Goal: Task Accomplishment & Management: Manage account settings

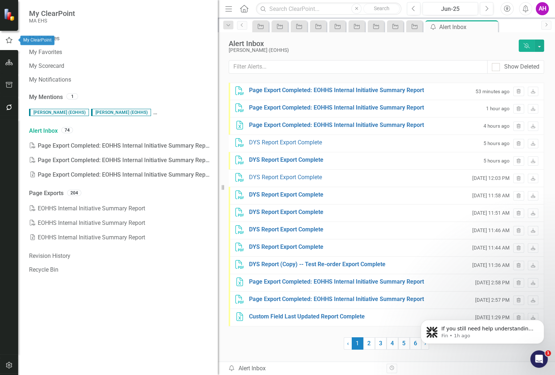
click at [9, 62] on icon "button" at bounding box center [9, 63] width 8 height 6
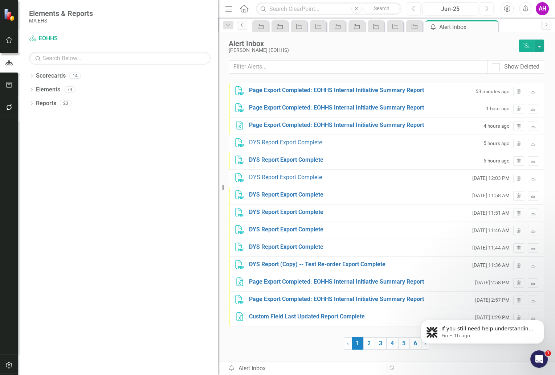
scroll to position [1, 0]
click at [32, 74] on div "Dropdown" at bounding box center [31, 77] width 5 height 6
click at [33, 88] on icon "Dropdown" at bounding box center [35, 89] width 5 height 4
click at [44, 89] on link "EOHHS" at bounding box center [129, 90] width 178 height 8
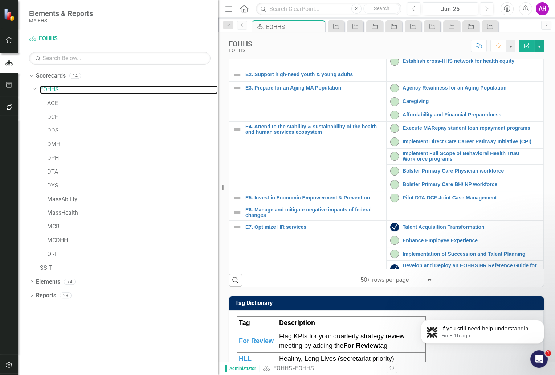
scroll to position [258, 0]
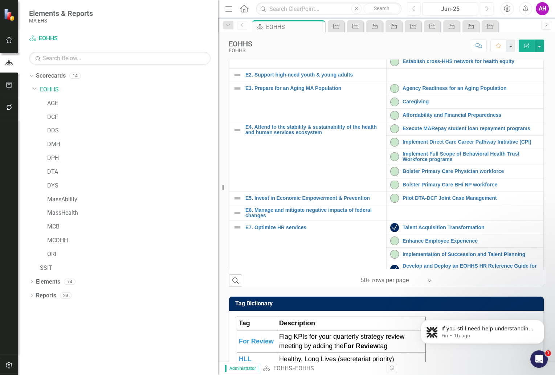
click at [424, 51] on link "Catalyze place-based health equity strategy" at bounding box center [471, 47] width 137 height 5
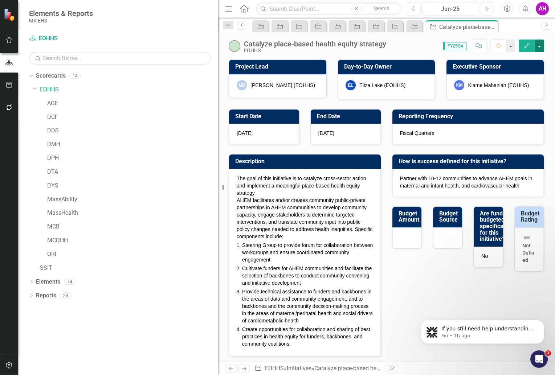
click at [540, 44] on button "button" at bounding box center [539, 46] width 9 height 13
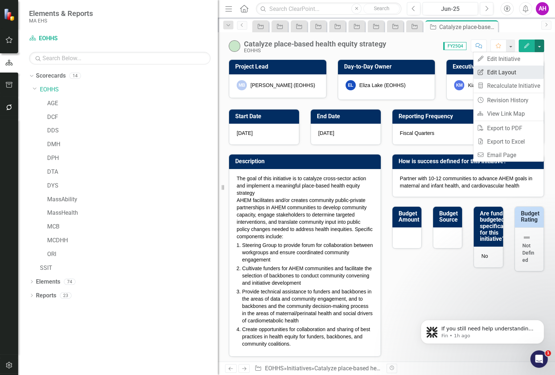
click at [495, 71] on link "Edit Report Edit Layout" at bounding box center [508, 72] width 70 height 13
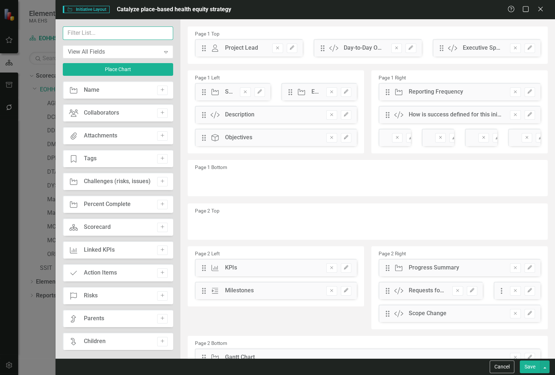
click at [113, 35] on input "text" at bounding box center [118, 33] width 110 height 13
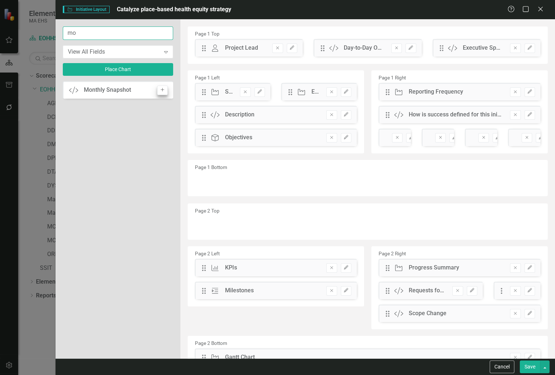
type input "mo"
click at [164, 88] on icon "Add" at bounding box center [162, 90] width 5 height 4
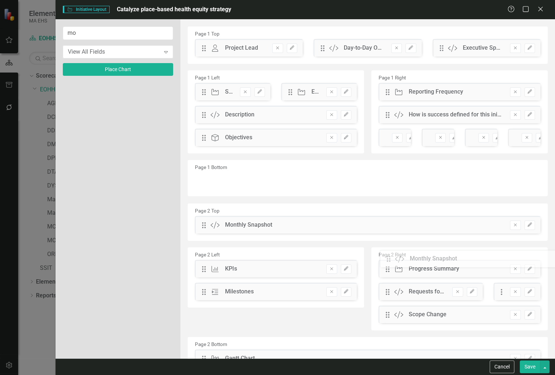
drag, startPoint x: 204, startPoint y: 48, endPoint x: 394, endPoint y: 259, distance: 284.1
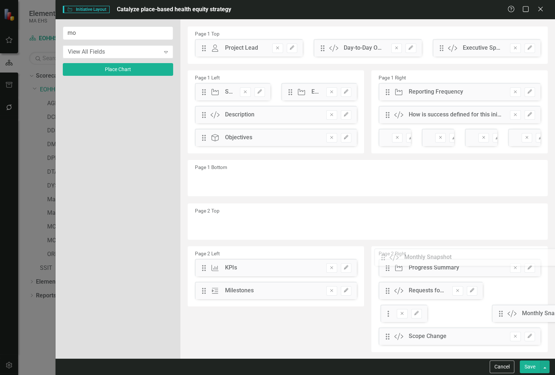
drag, startPoint x: 203, startPoint y: 225, endPoint x: 388, endPoint y: 257, distance: 187.6
drag, startPoint x: 385, startPoint y: 314, endPoint x: 381, endPoint y: 252, distance: 61.5
click at [381, 252] on div "The fields (or pods) that are available for you to include on the detail page a…" at bounding box center [367, 229] width 375 height 421
click at [121, 35] on input "mo" at bounding box center [118, 33] width 110 height 13
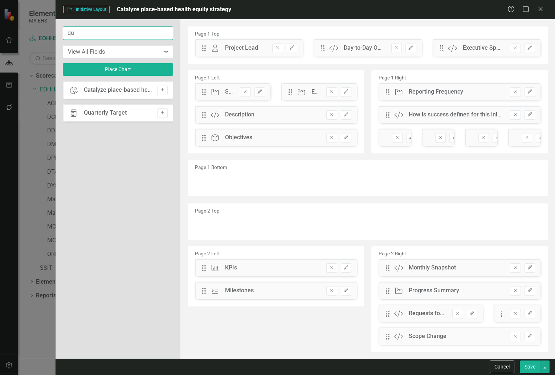
type input "q"
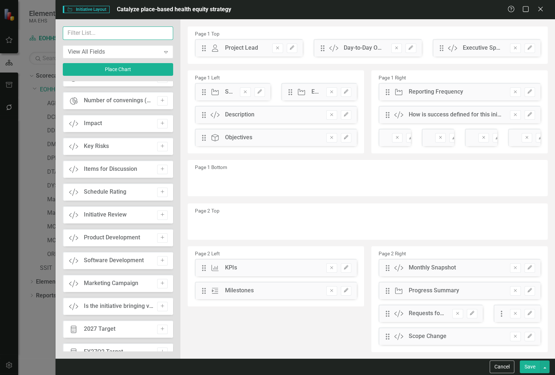
scroll to position [652, 0]
click at [530, 366] on button "Save" at bounding box center [530, 367] width 20 height 13
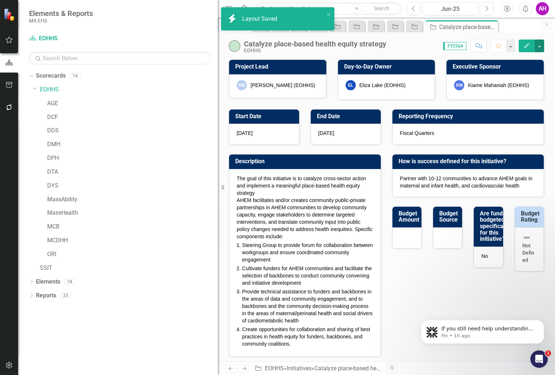
checkbox input "false"
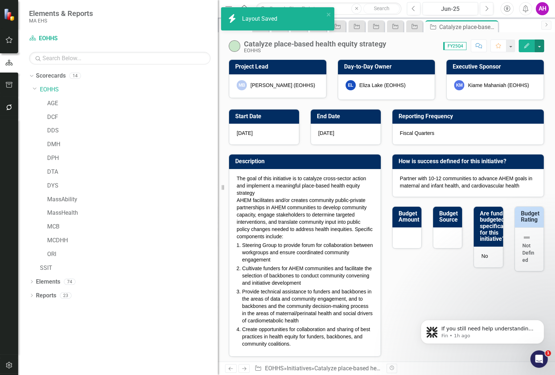
checkbox input "true"
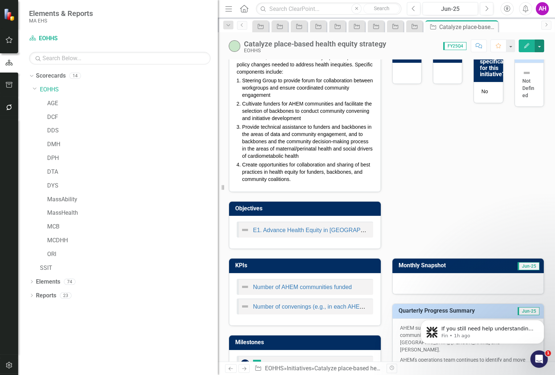
scroll to position [0, 0]
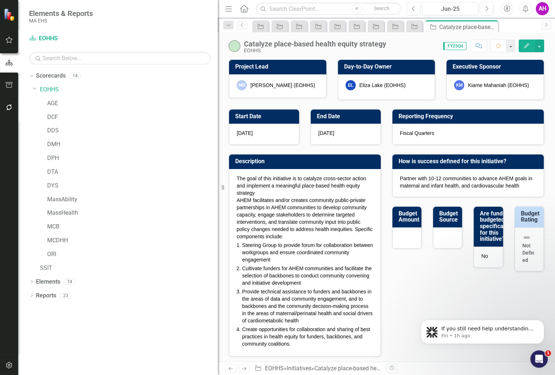
click at [243, 369] on icon "Next" at bounding box center [244, 369] width 6 height 5
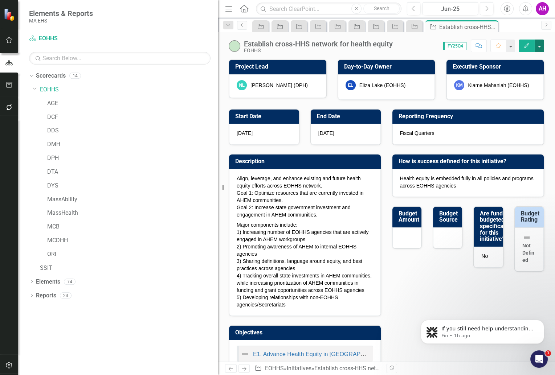
click at [540, 45] on button "button" at bounding box center [539, 46] width 9 height 13
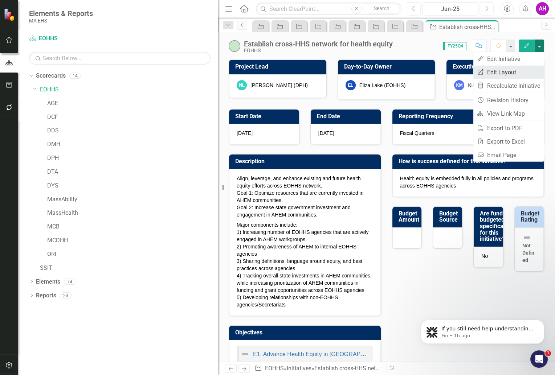
click at [504, 72] on link "Edit Report Edit Layout" at bounding box center [508, 72] width 70 height 13
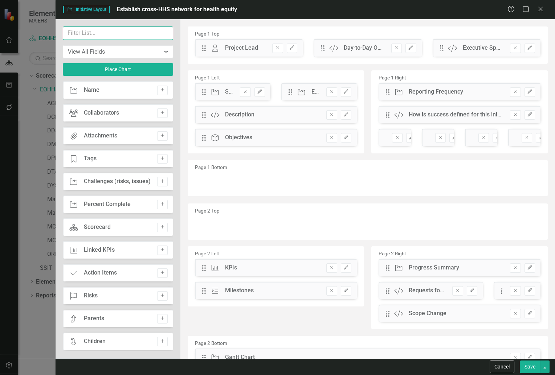
click at [97, 30] on input "text" at bounding box center [118, 33] width 110 height 13
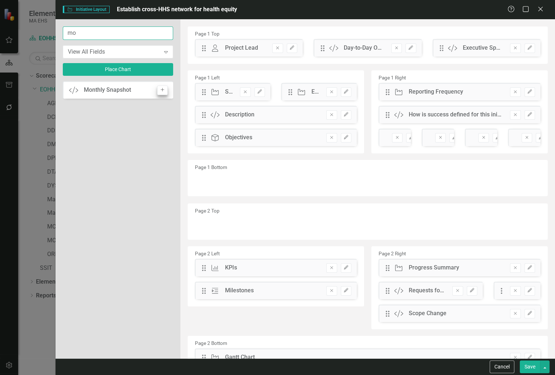
type input "mo"
click at [163, 88] on icon "Add" at bounding box center [162, 90] width 5 height 4
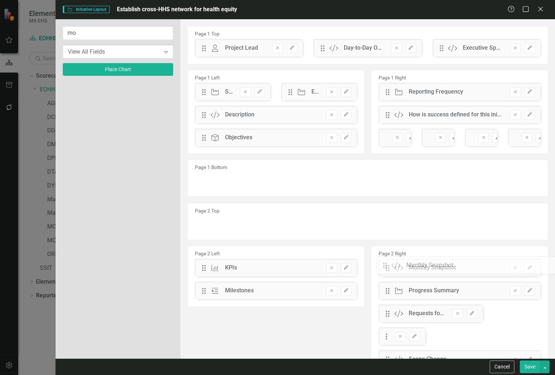
drag, startPoint x: 201, startPoint y: 48, endPoint x: 387, endPoint y: 266, distance: 286.6
click at [534, 367] on button "Save" at bounding box center [530, 367] width 20 height 13
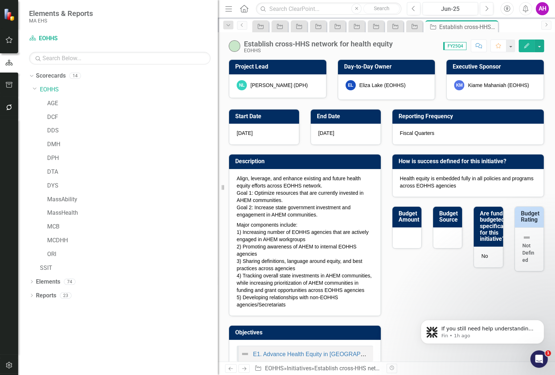
click at [243, 370] on icon "Next" at bounding box center [244, 369] width 6 height 5
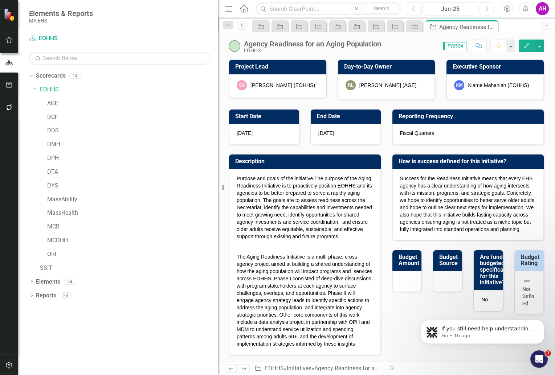
checkbox input "true"
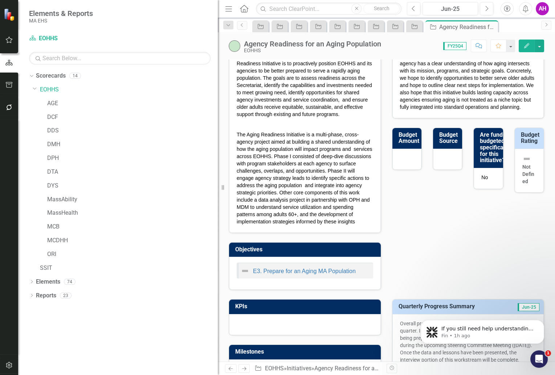
scroll to position [123, 0]
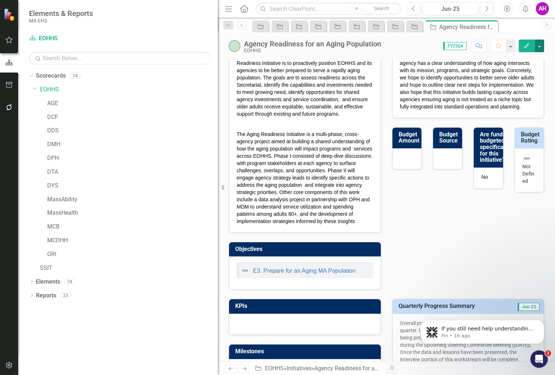
click at [537, 49] on button "button" at bounding box center [539, 46] width 9 height 13
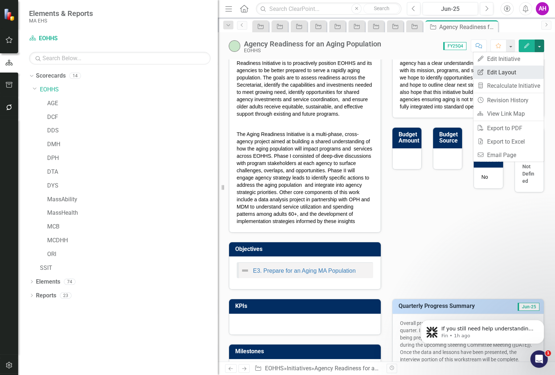
click at [491, 70] on link "Edit Report Edit Layout" at bounding box center [508, 72] width 70 height 13
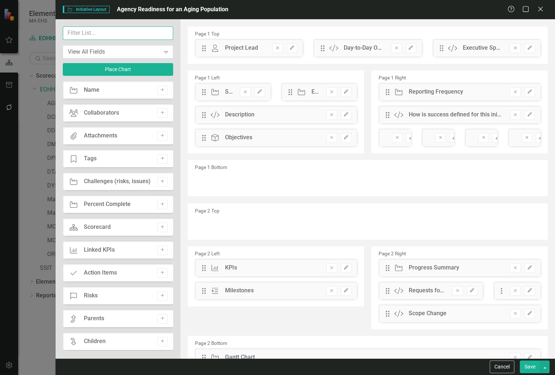
click at [105, 36] on input "text" at bounding box center [118, 33] width 110 height 13
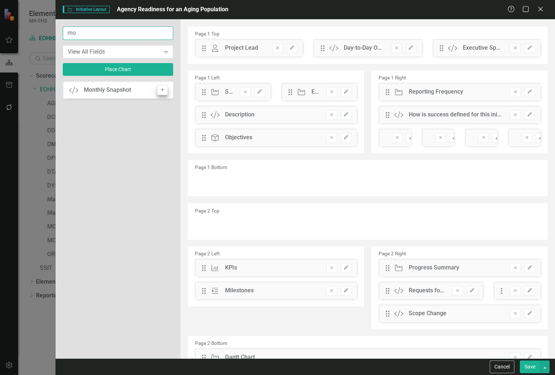
type input "mo"
click at [162, 90] on icon "button" at bounding box center [162, 90] width 4 height 4
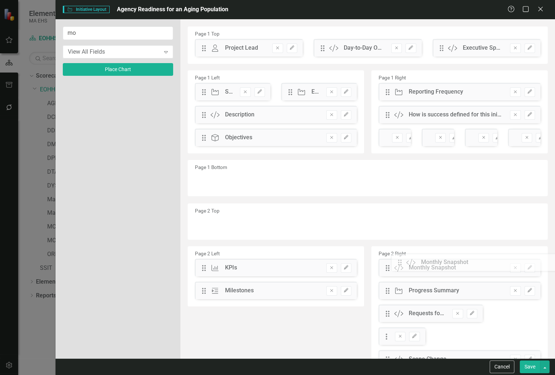
drag, startPoint x: 205, startPoint y: 49, endPoint x: 406, endPoint y: 264, distance: 294.4
click at [530, 369] on button "Save" at bounding box center [530, 367] width 20 height 13
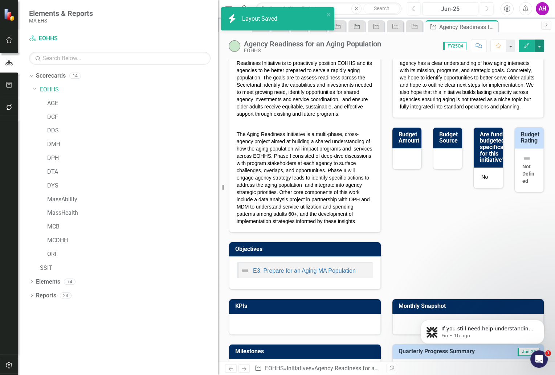
checkbox input "true"
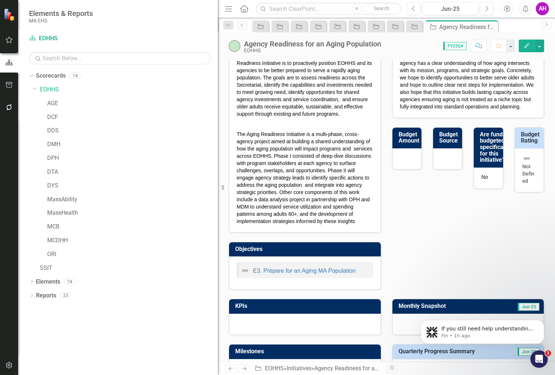
click at [245, 369] on icon at bounding box center [244, 369] width 4 height 4
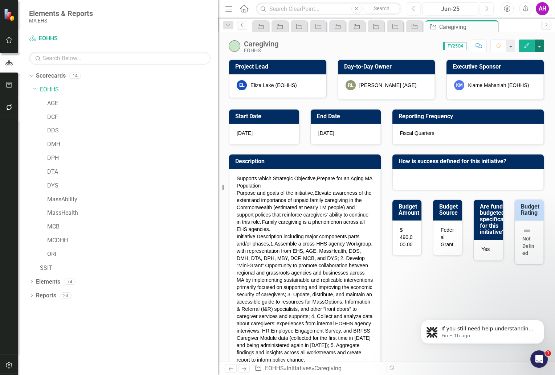
click at [540, 47] on button "button" at bounding box center [539, 46] width 9 height 13
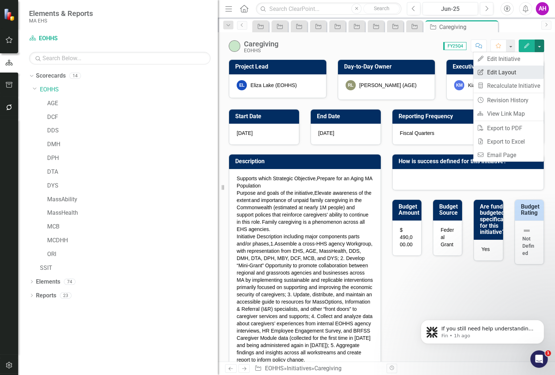
click at [505, 68] on link "Edit Report Edit Layout" at bounding box center [508, 72] width 70 height 13
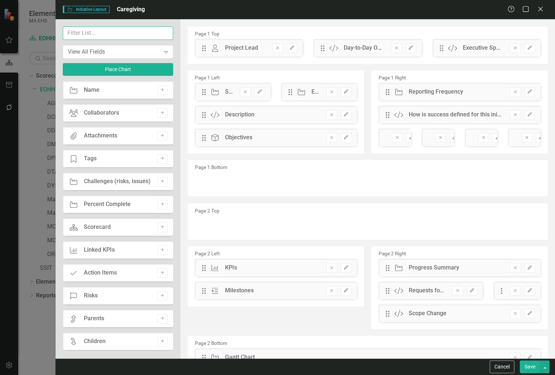
click at [115, 34] on input "text" at bounding box center [118, 33] width 110 height 13
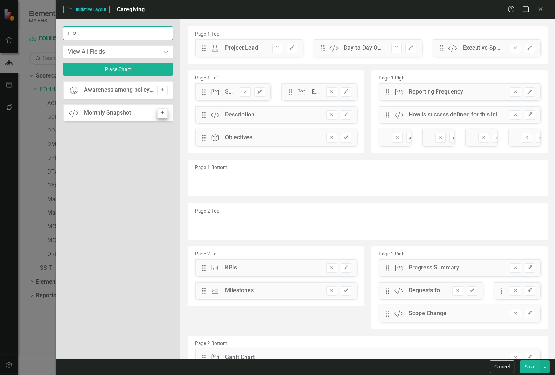
type input "mo"
click at [165, 109] on button "Add" at bounding box center [162, 113] width 11 height 9
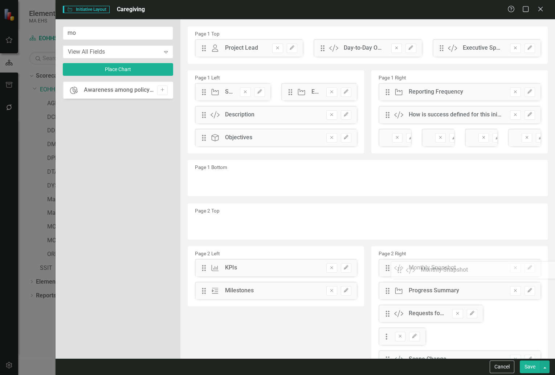
drag, startPoint x: 203, startPoint y: 48, endPoint x: 404, endPoint y: 270, distance: 299.7
click at [529, 367] on button "Save" at bounding box center [530, 367] width 20 height 13
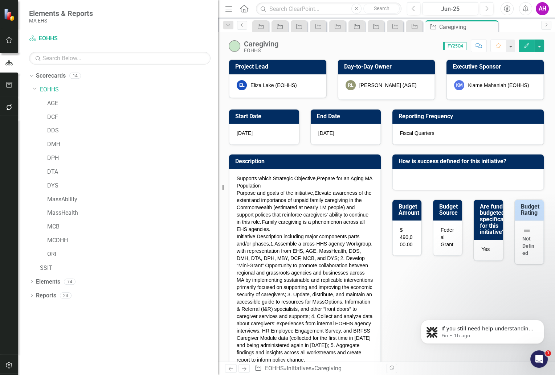
click at [244, 371] on icon at bounding box center [244, 369] width 4 height 4
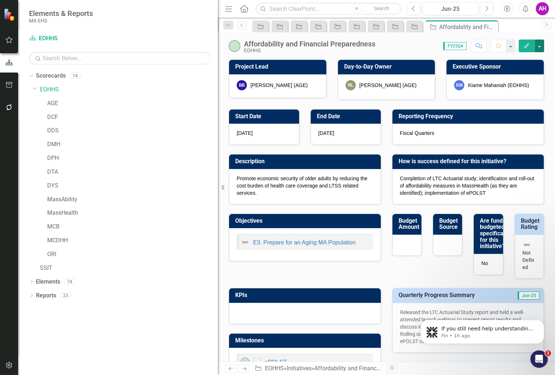
click at [537, 48] on button "button" at bounding box center [539, 46] width 9 height 13
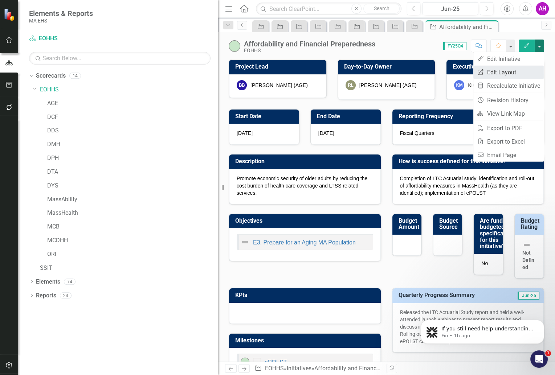
click at [510, 70] on link "Edit Report Edit Layout" at bounding box center [508, 72] width 70 height 13
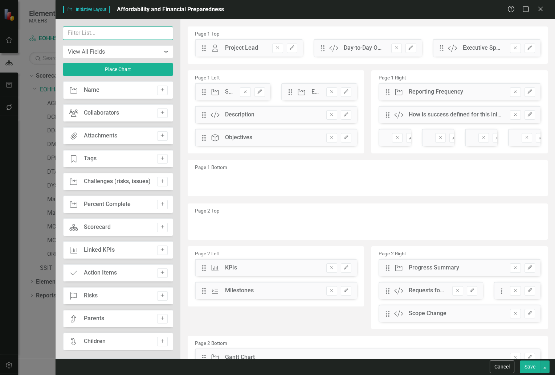
click at [121, 32] on input "text" at bounding box center [118, 33] width 110 height 13
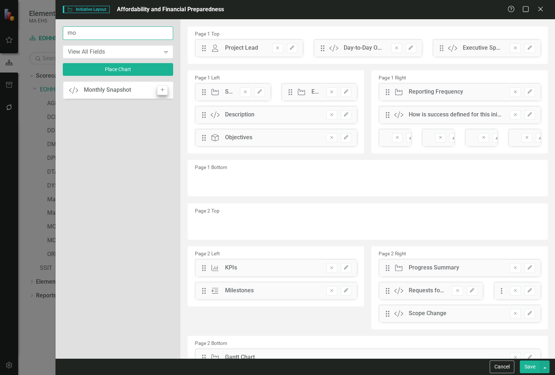
type input "mo"
click at [162, 91] on icon "Add" at bounding box center [162, 90] width 5 height 4
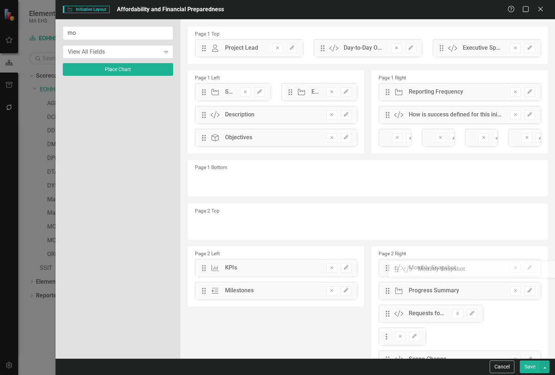
drag, startPoint x: 202, startPoint y: 48, endPoint x: 400, endPoint y: 269, distance: 297.2
click at [537, 370] on button "Save" at bounding box center [530, 367] width 20 height 13
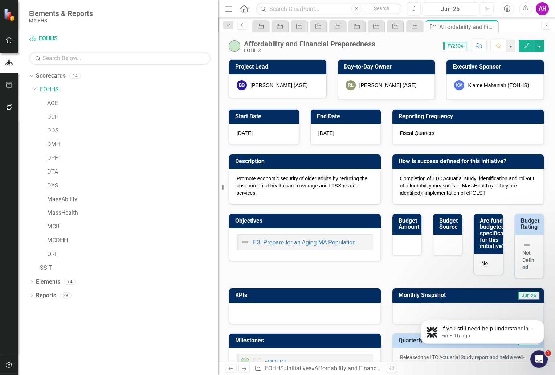
click at [245, 370] on icon "Next" at bounding box center [244, 369] width 6 height 5
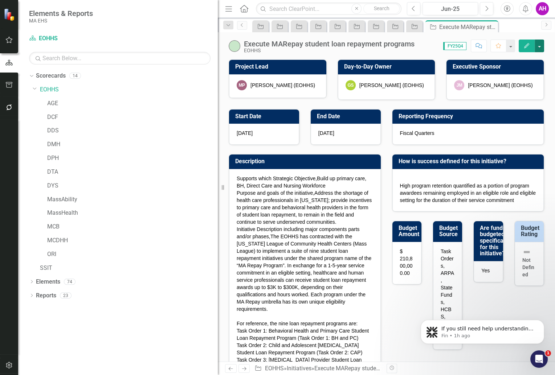
click at [540, 48] on button "button" at bounding box center [539, 46] width 9 height 13
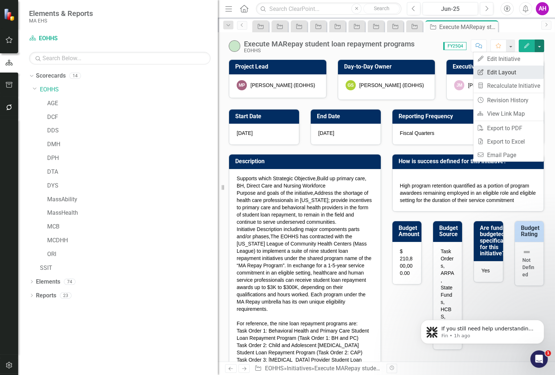
click at [509, 72] on link "Edit Report Edit Layout" at bounding box center [508, 72] width 70 height 13
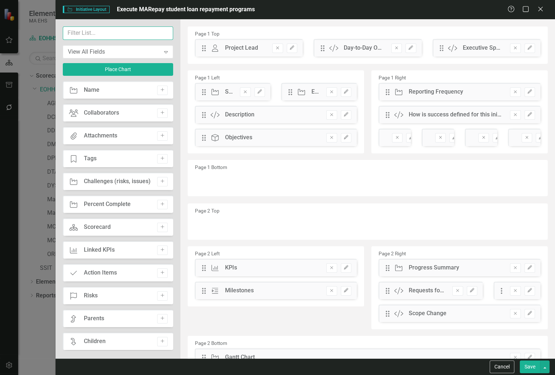
click at [88, 34] on input "text" at bounding box center [118, 33] width 110 height 13
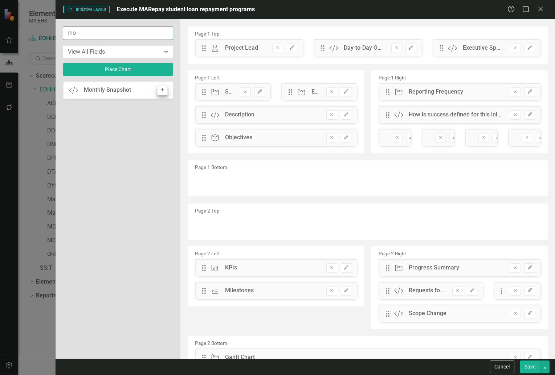
type input "mo"
click at [163, 92] on button "Add" at bounding box center [162, 90] width 11 height 9
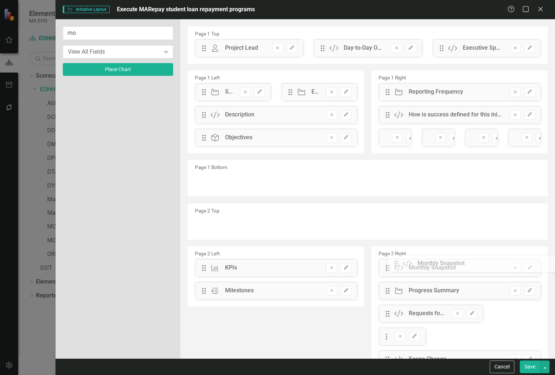
drag, startPoint x: 204, startPoint y: 49, endPoint x: 402, endPoint y: 265, distance: 292.7
click at [529, 369] on button "Save" at bounding box center [530, 367] width 20 height 13
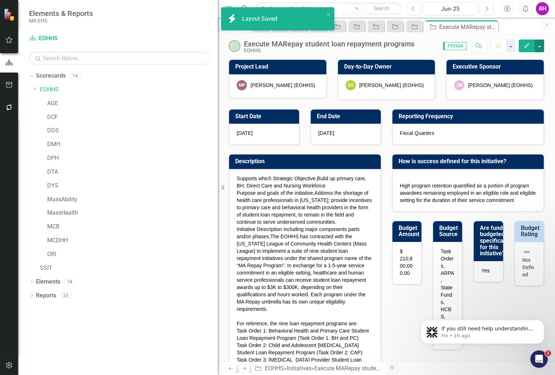
checkbox input "false"
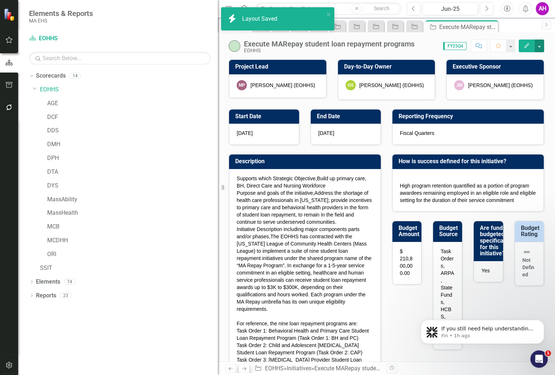
checkbox input "false"
checkbox input "true"
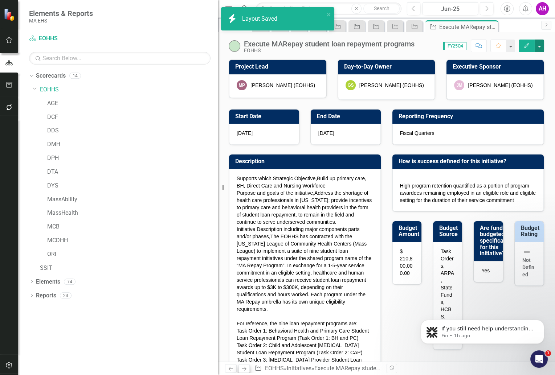
checkbox input "true"
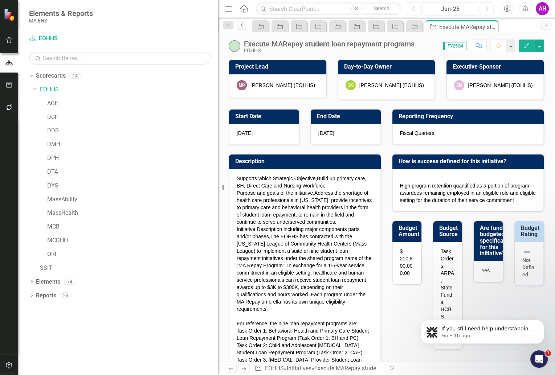
click at [247, 369] on link "Next" at bounding box center [245, 369] width 12 height 9
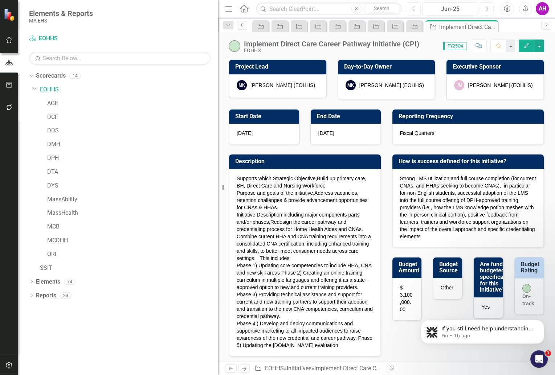
checkbox input "true"
click at [541, 47] on button "button" at bounding box center [539, 46] width 9 height 13
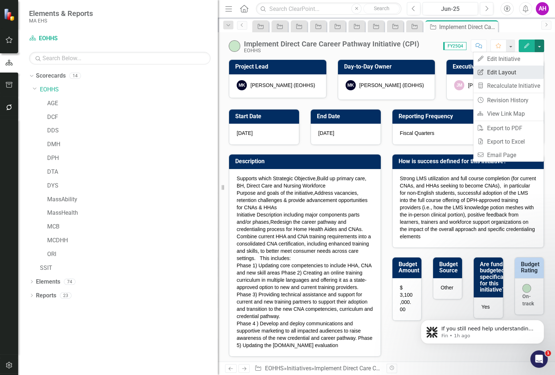
click at [509, 74] on link "Edit Report Edit Layout" at bounding box center [508, 72] width 70 height 13
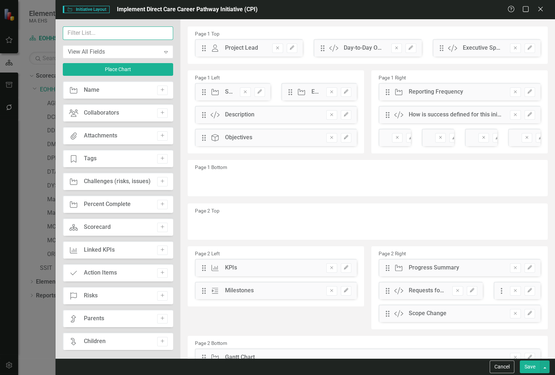
click at [79, 34] on input "text" at bounding box center [118, 33] width 110 height 13
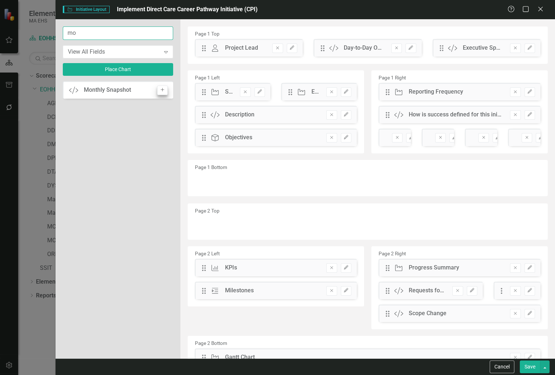
type input "mo"
click at [163, 91] on button "Add" at bounding box center [162, 90] width 11 height 9
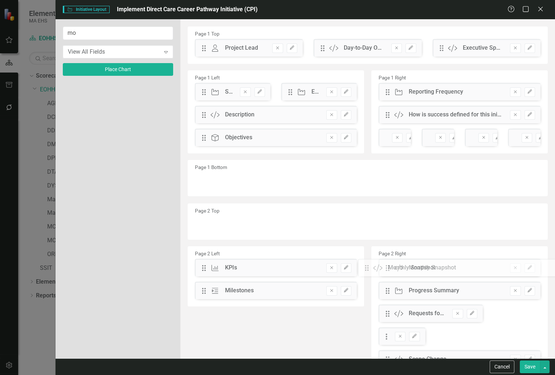
drag, startPoint x: 203, startPoint y: 47, endPoint x: 371, endPoint y: 267, distance: 277.1
click at [534, 370] on button "Save" at bounding box center [530, 367] width 20 height 13
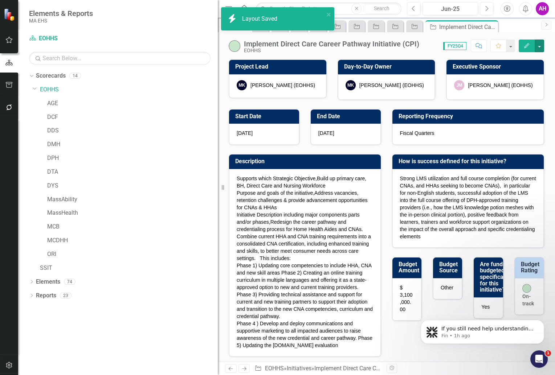
checkbox input "false"
checkbox input "true"
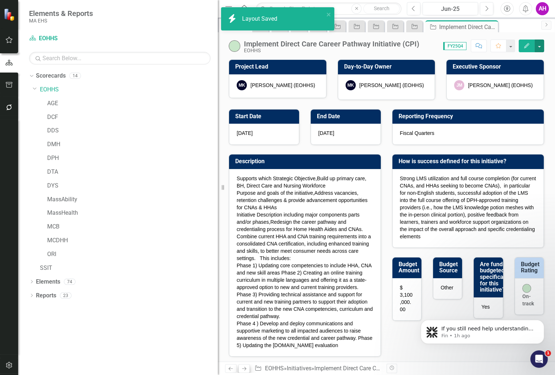
checkbox input "true"
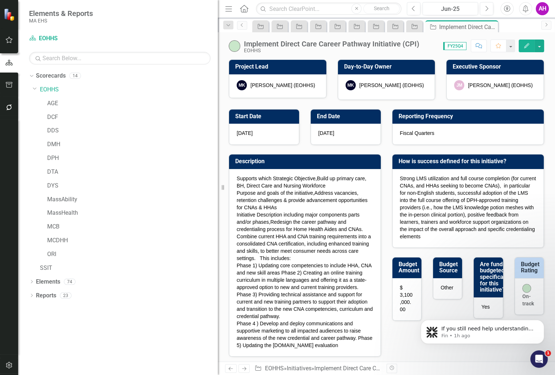
click at [245, 370] on icon at bounding box center [244, 369] width 4 height 4
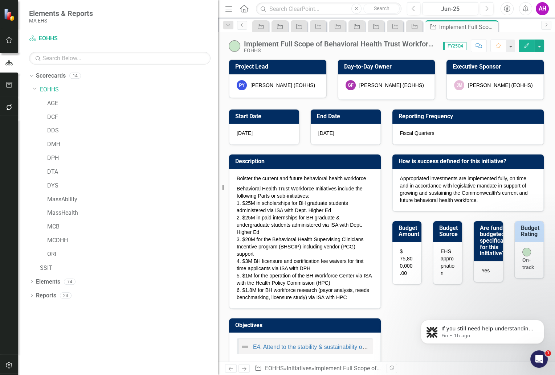
checkbox input "true"
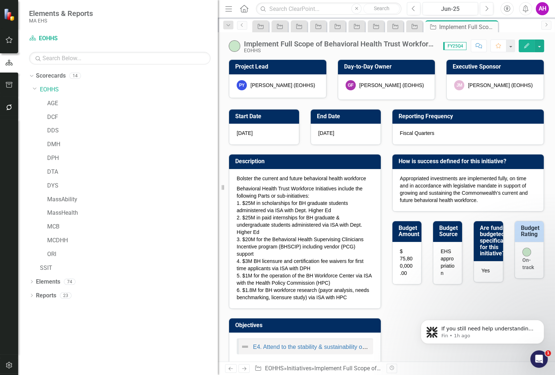
checkbox input "true"
click at [540, 44] on button "button" at bounding box center [539, 46] width 9 height 13
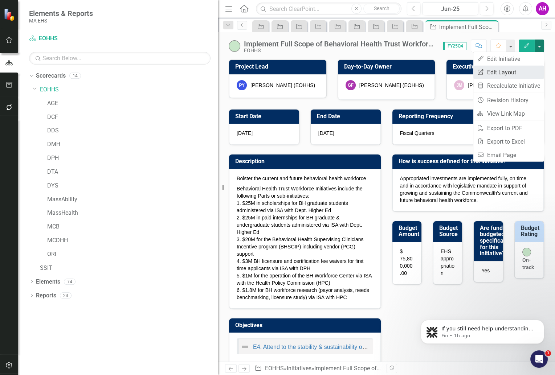
click at [495, 71] on link "Edit Report Edit Layout" at bounding box center [508, 72] width 70 height 13
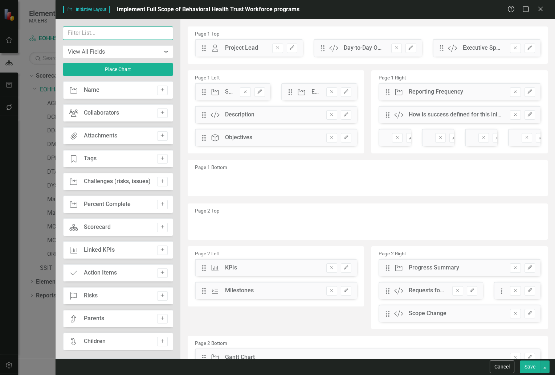
click at [80, 31] on input "text" at bounding box center [118, 33] width 110 height 13
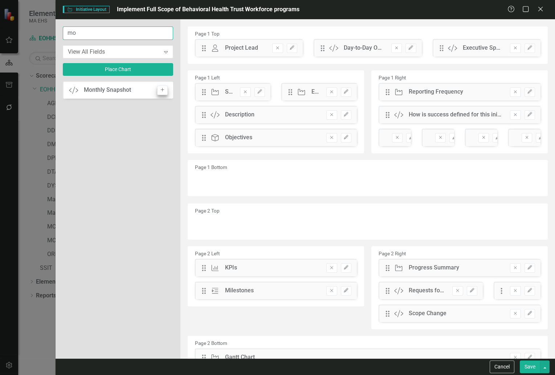
type input "mo"
click at [163, 90] on icon "Add" at bounding box center [162, 90] width 5 height 4
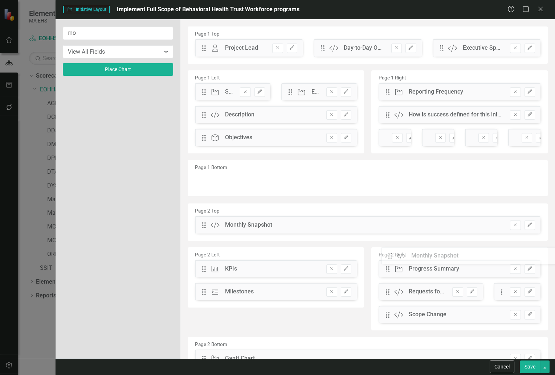
drag, startPoint x: 202, startPoint y: 50, endPoint x: 394, endPoint y: 258, distance: 282.9
drag, startPoint x: 202, startPoint y: 226, endPoint x: 395, endPoint y: 268, distance: 197.0
click at [530, 369] on button "Save" at bounding box center [530, 367] width 20 height 13
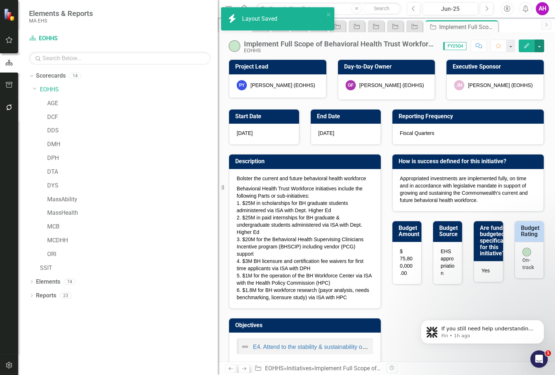
checkbox input "false"
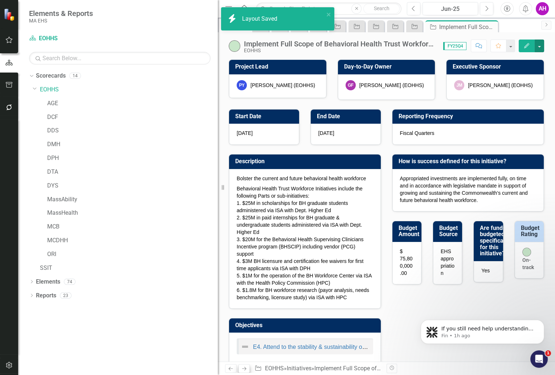
checkbox input "false"
checkbox input "true"
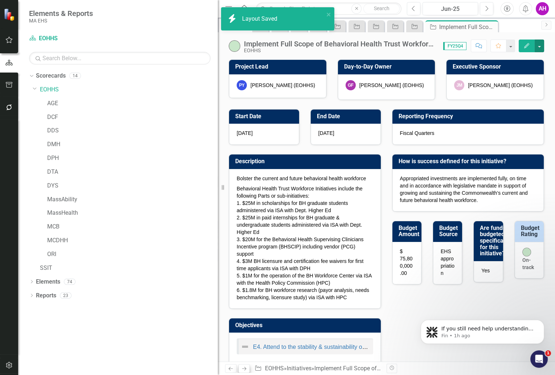
checkbox input "true"
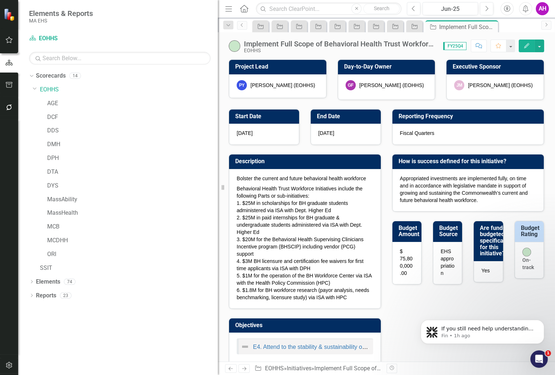
click at [245, 367] on icon "Next" at bounding box center [244, 369] width 6 height 5
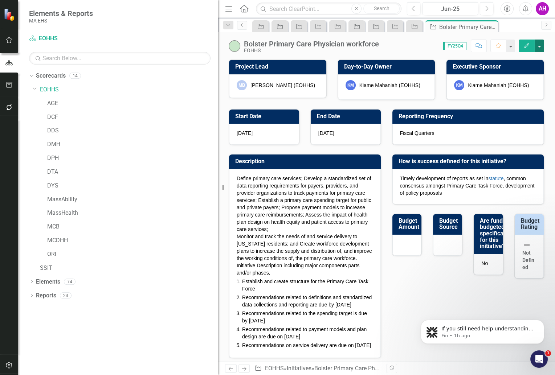
click at [538, 46] on button "button" at bounding box center [539, 46] width 9 height 13
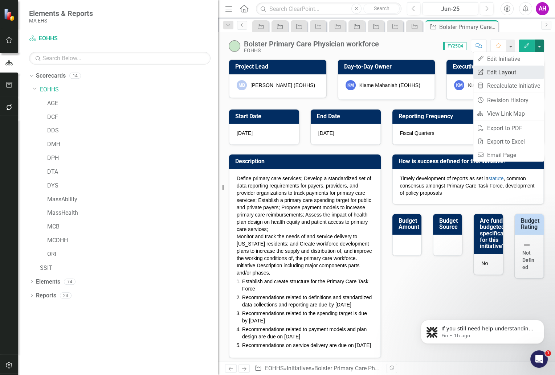
click at [502, 74] on link "Edit Report Edit Layout" at bounding box center [508, 72] width 70 height 13
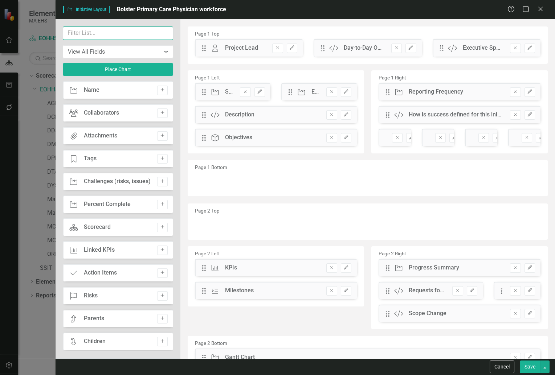
click at [121, 34] on input "text" at bounding box center [118, 33] width 110 height 13
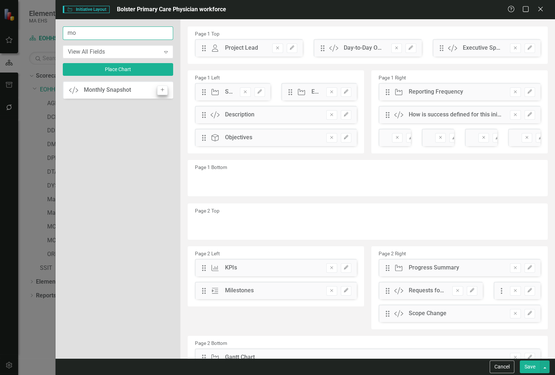
type input "mo"
click at [165, 90] on icon "Add" at bounding box center [162, 90] width 5 height 4
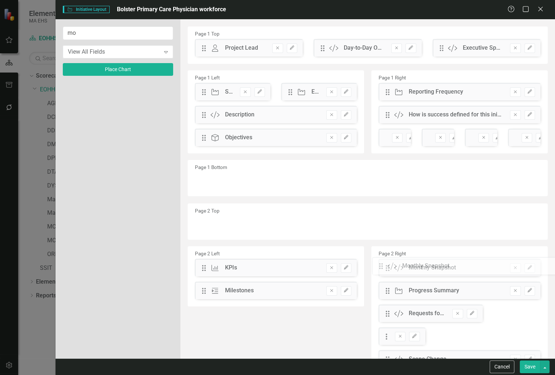
drag, startPoint x: 203, startPoint y: 50, endPoint x: 385, endPoint y: 268, distance: 284.6
click at [533, 369] on button "Save" at bounding box center [530, 367] width 20 height 13
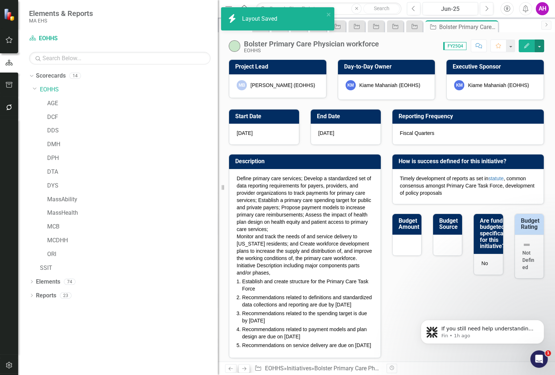
checkbox input "true"
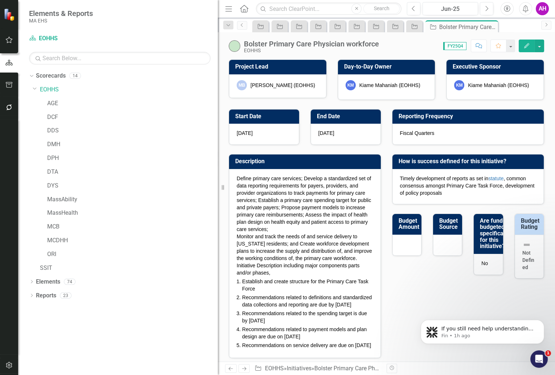
click at [245, 368] on icon "Next" at bounding box center [244, 369] width 6 height 5
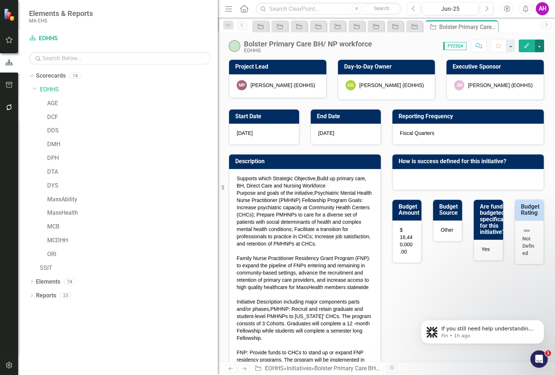
click at [540, 46] on button "button" at bounding box center [539, 46] width 9 height 13
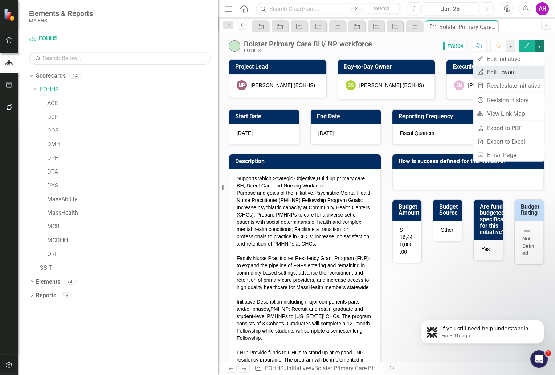
click at [489, 77] on link "Edit Report Edit Layout" at bounding box center [508, 72] width 70 height 13
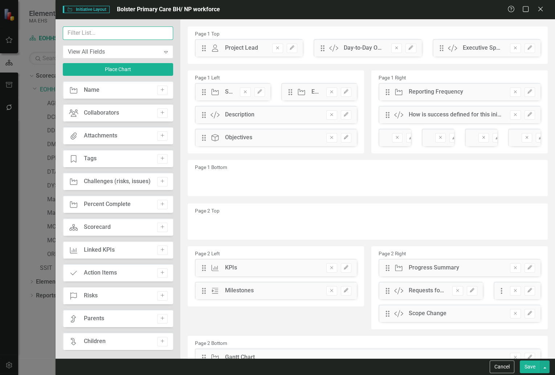
click at [125, 31] on input "text" at bounding box center [118, 33] width 110 height 13
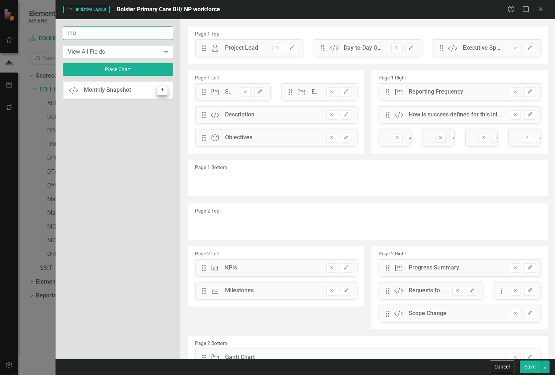
type input "mo"
click at [166, 90] on button "Add" at bounding box center [162, 90] width 11 height 9
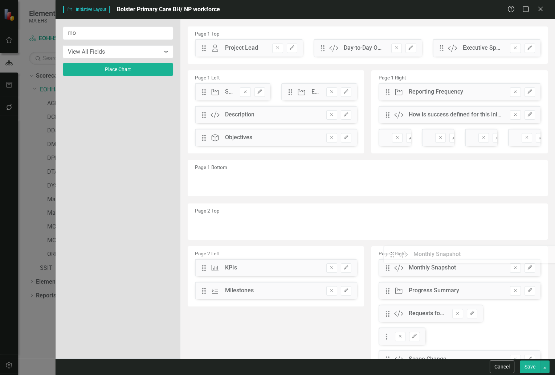
drag, startPoint x: 302, startPoint y: 159, endPoint x: 395, endPoint y: 256, distance: 134.8
click at [529, 362] on button "Save" at bounding box center [530, 367] width 20 height 13
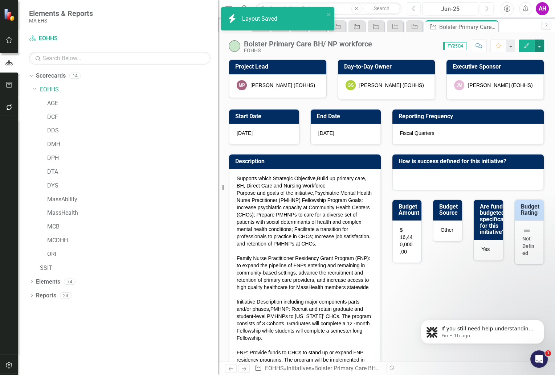
checkbox input "true"
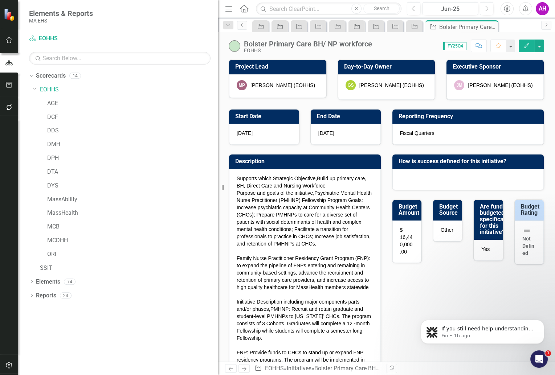
click at [244, 370] on icon at bounding box center [244, 369] width 4 height 4
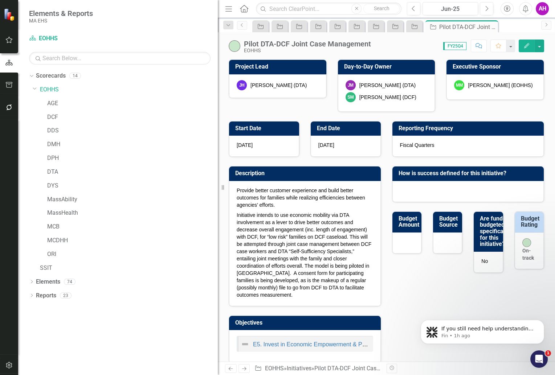
checkbox input "true"
click at [537, 42] on button "button" at bounding box center [539, 46] width 9 height 13
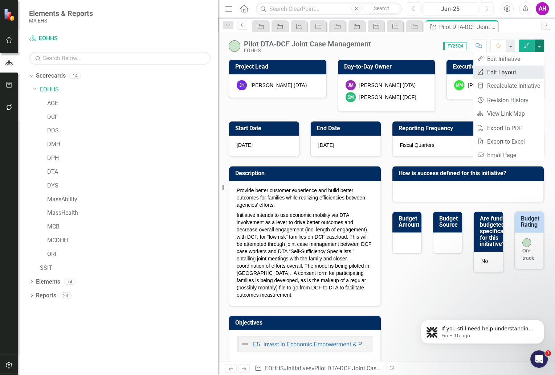
click at [500, 73] on link "Edit Report Edit Layout" at bounding box center [508, 72] width 70 height 13
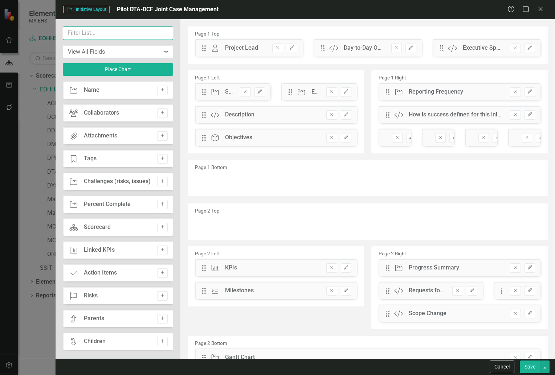
click at [115, 34] on input "text" at bounding box center [118, 33] width 110 height 13
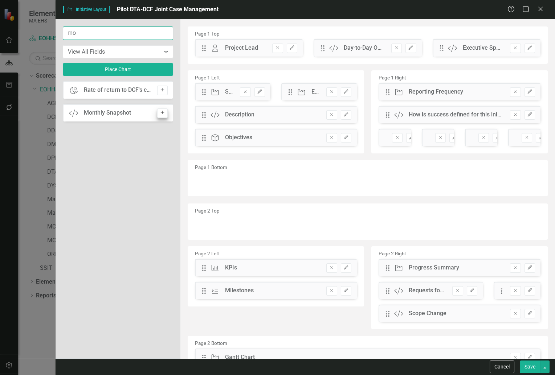
type input "mo"
click at [160, 111] on icon "Add" at bounding box center [162, 113] width 5 height 4
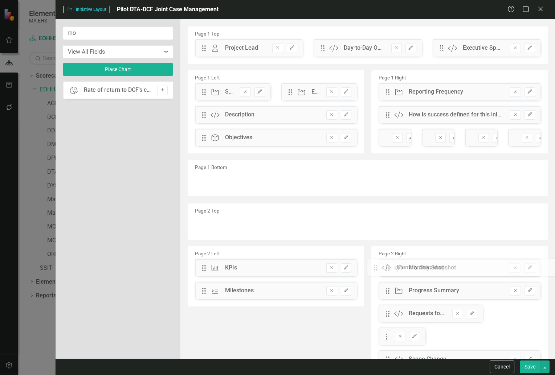
drag, startPoint x: 203, startPoint y: 48, endPoint x: 381, endPoint y: 268, distance: 282.2
click at [526, 369] on button "Save" at bounding box center [530, 367] width 20 height 13
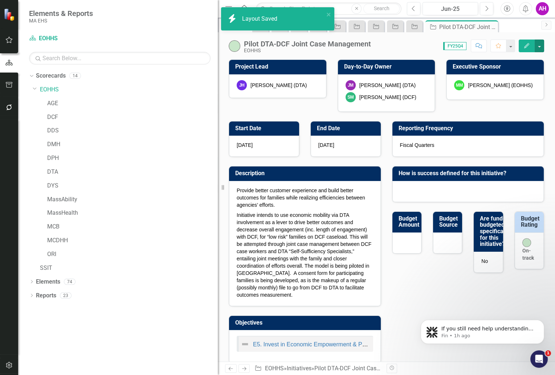
checkbox input "false"
checkbox input "true"
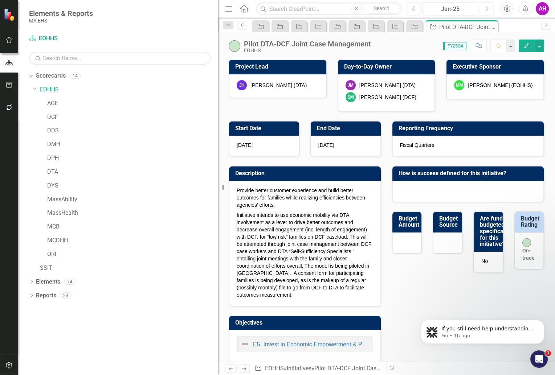
click at [243, 368] on icon "Next" at bounding box center [244, 369] width 6 height 5
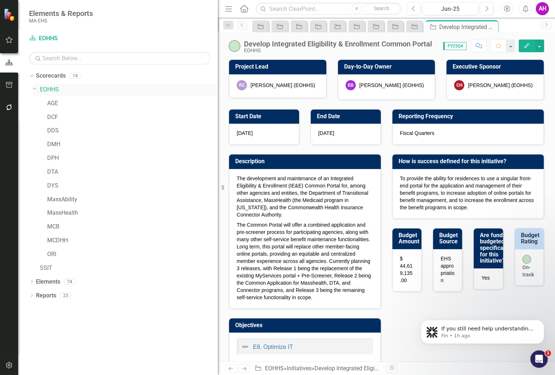
click at [48, 88] on link "EOHHS" at bounding box center [129, 90] width 178 height 8
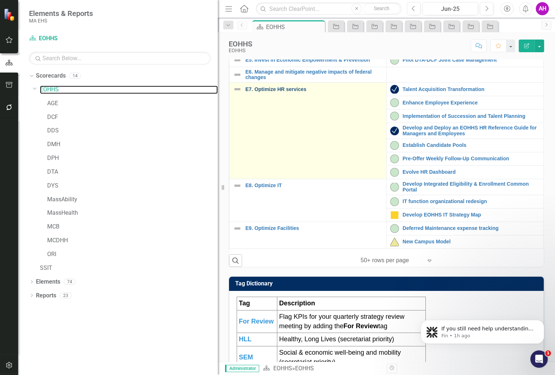
scroll to position [121, 0]
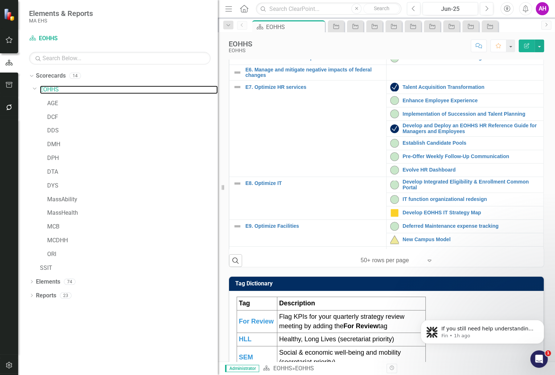
scroll to position [1, 0]
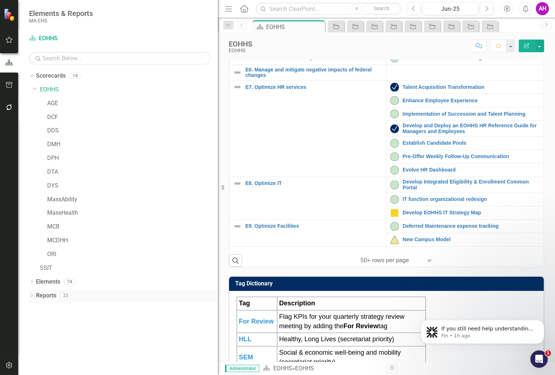
click at [35, 294] on div "Dropdown Reports 23" at bounding box center [123, 297] width 189 height 14
click at [33, 294] on div "Dropdown" at bounding box center [31, 297] width 5 height 6
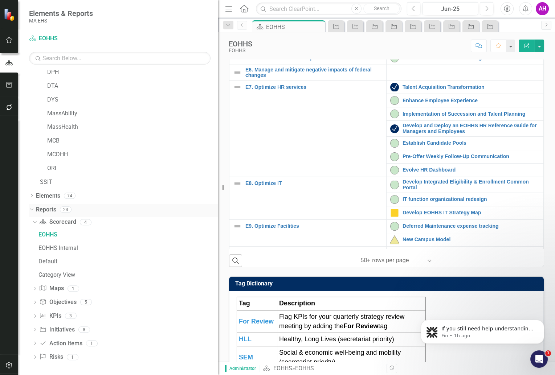
click at [47, 211] on link "Reports" at bounding box center [46, 210] width 20 height 8
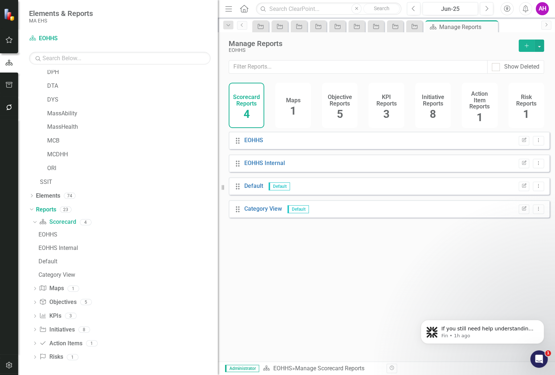
click at [434, 97] on h4 "Initiative Reports" at bounding box center [433, 100] width 27 height 13
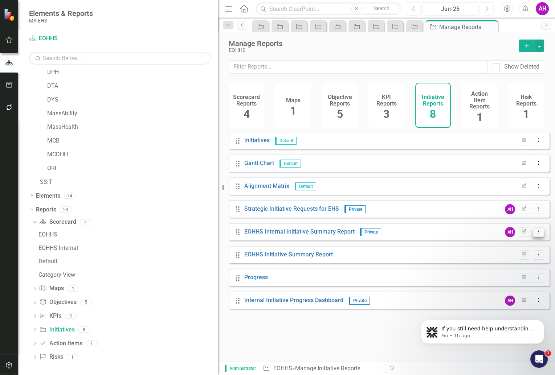
click at [536, 234] on icon "Dropdown Menu" at bounding box center [539, 231] width 6 height 5
click at [511, 247] on link "Edit Report Edit Report" at bounding box center [509, 248] width 60 height 13
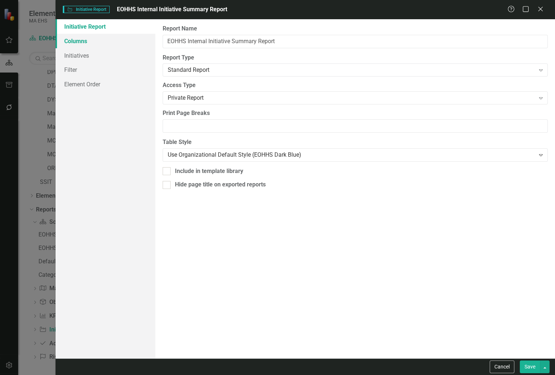
click at [76, 42] on link "Columns" at bounding box center [106, 41] width 100 height 15
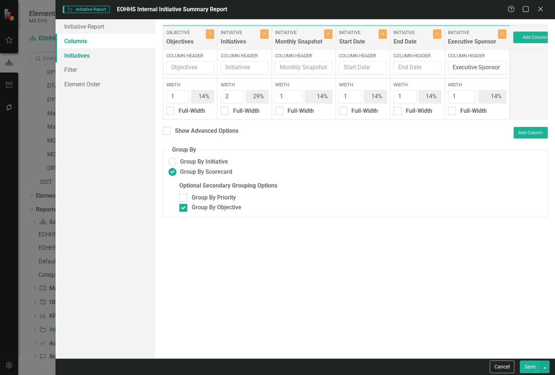
click at [79, 53] on link "Initiatives" at bounding box center [106, 55] width 100 height 15
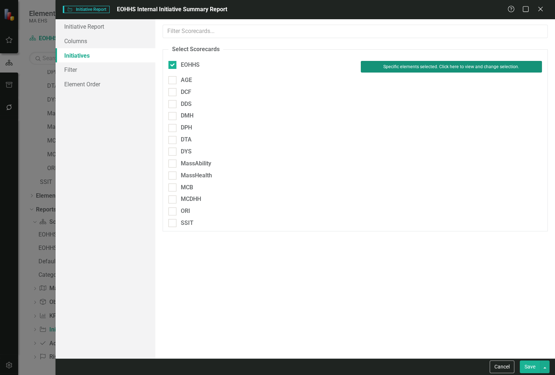
click at [410, 66] on button "Specific elements selected. Click here to view and change selection." at bounding box center [451, 67] width 181 height 12
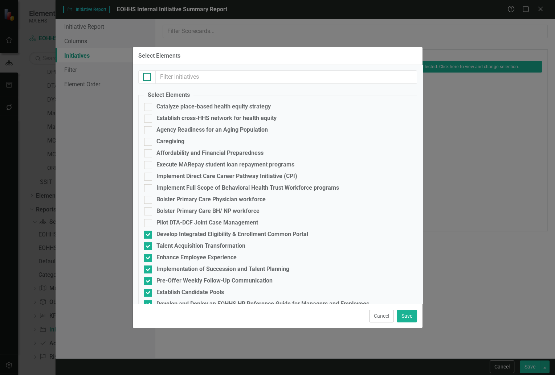
click at [149, 74] on div at bounding box center [147, 77] width 8 height 8
click at [148, 74] on input "checkbox" at bounding box center [145, 75] width 5 height 5
checkbox input "true"
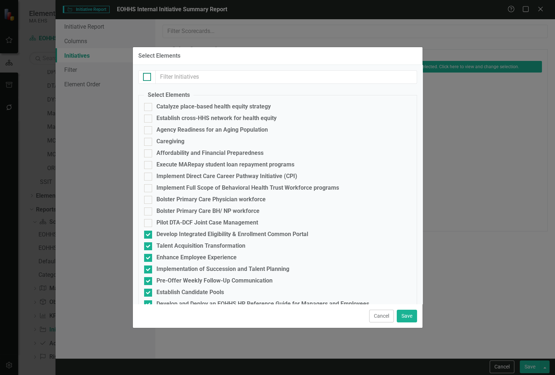
checkbox input "true"
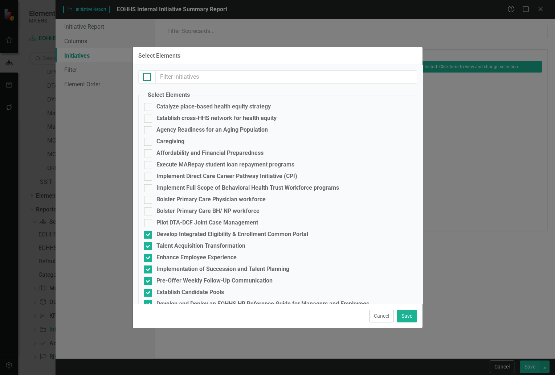
checkbox input "true"
click at [407, 311] on button "Save" at bounding box center [407, 316] width 20 height 13
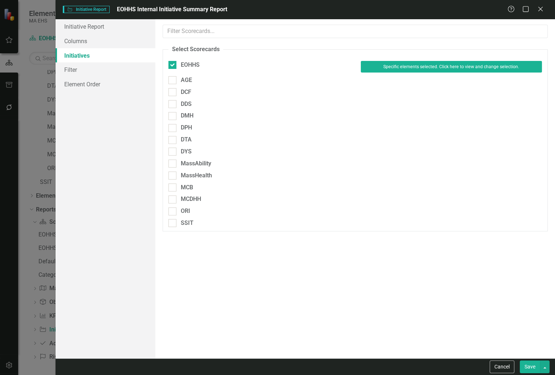
click at [530, 369] on button "Save" at bounding box center [530, 367] width 20 height 13
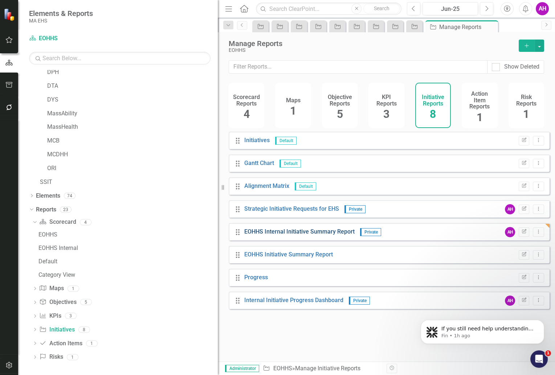
click at [288, 235] on link "EOHHS Internal Initiative Summary Report" at bounding box center [299, 231] width 110 height 7
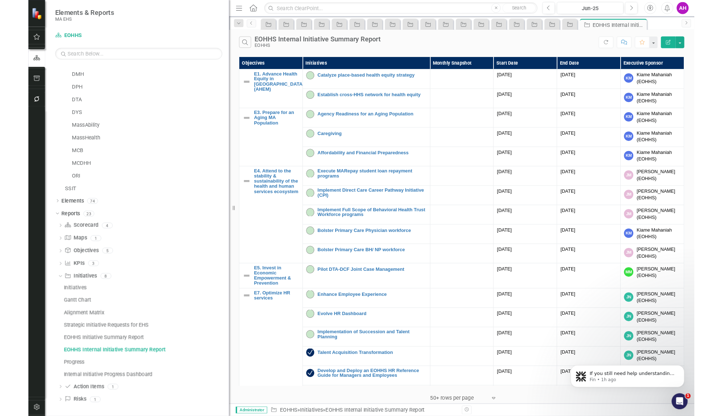
scroll to position [73, 0]
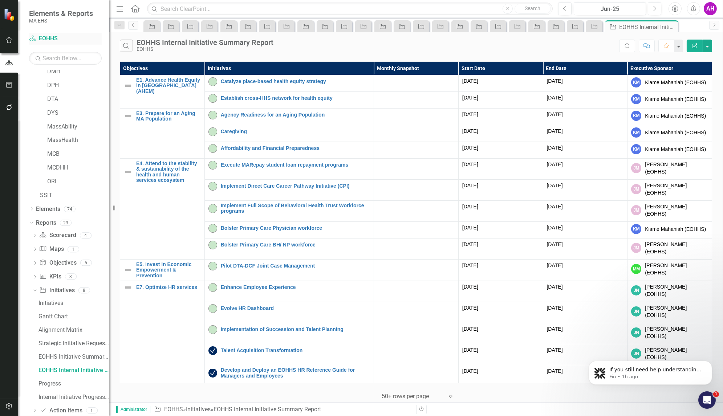
drag, startPoint x: 218, startPoint y: 46, endPoint x: 41, endPoint y: 42, distance: 177.6
click at [41, 42] on div "Elements & Reports MA EHS Scorecard EOHHS Search Dropdown Scorecards 14 Dropdow…" at bounding box center [54, 208] width 109 height 416
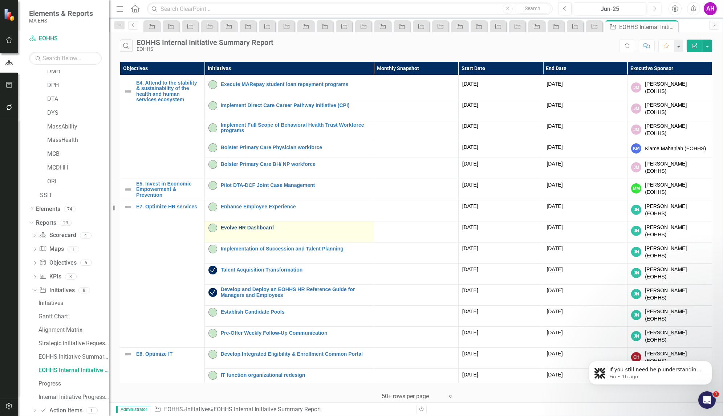
scroll to position [0, 0]
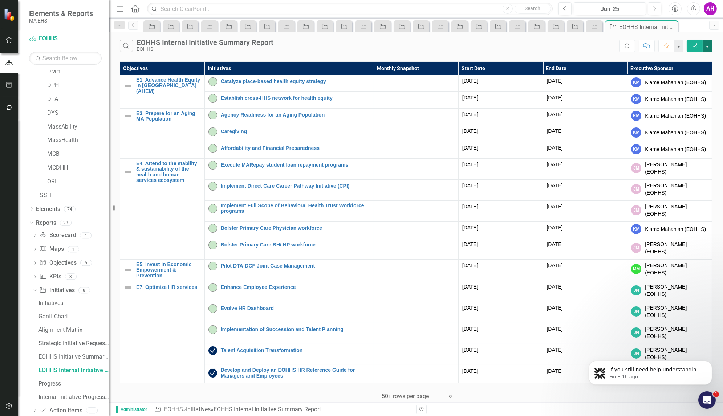
click at [555, 44] on button "button" at bounding box center [707, 46] width 9 height 13
click at [555, 73] on link "PDF Export to PDF" at bounding box center [682, 73] width 57 height 13
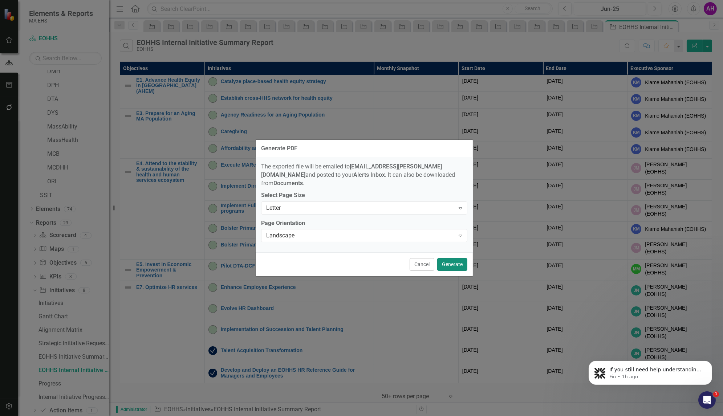
click at [456, 260] on button "Generate" at bounding box center [452, 264] width 30 height 13
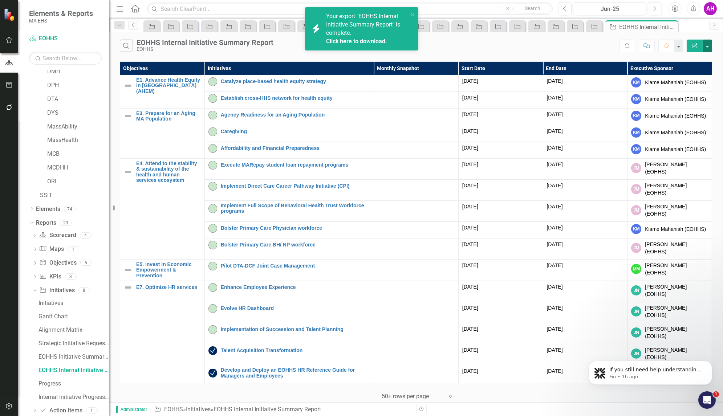
click at [555, 47] on button "button" at bounding box center [707, 46] width 9 height 13
click at [48, 221] on link "Reports" at bounding box center [46, 223] width 20 height 8
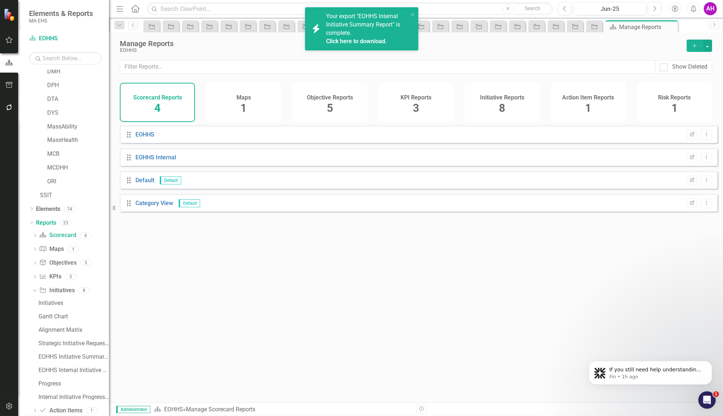
click at [493, 106] on div "Initiative Reports 8" at bounding box center [501, 102] width 75 height 39
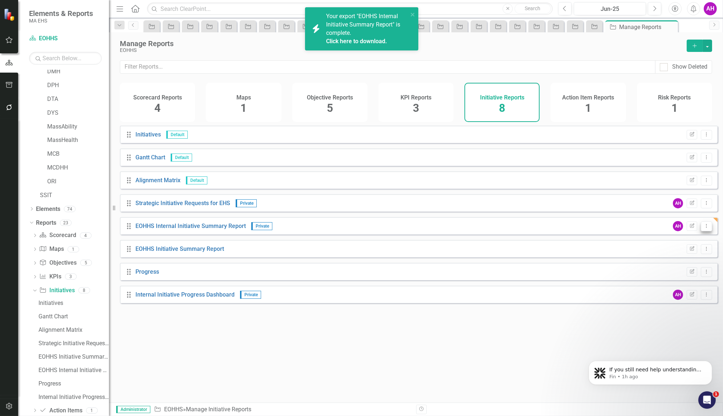
click at [555, 228] on icon "Dropdown Menu" at bounding box center [706, 226] width 6 height 5
click at [555, 268] on link "Copy Duplicate Report" at bounding box center [676, 269] width 60 height 13
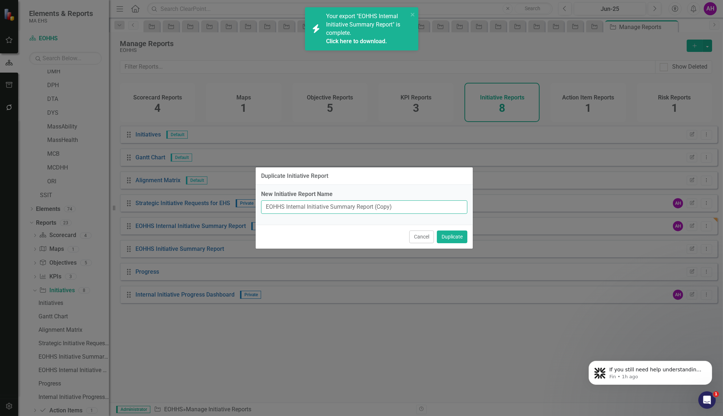
click at [290, 207] on input "EOHHS Internal Initiative Summary Report (Copy)" at bounding box center [364, 206] width 206 height 13
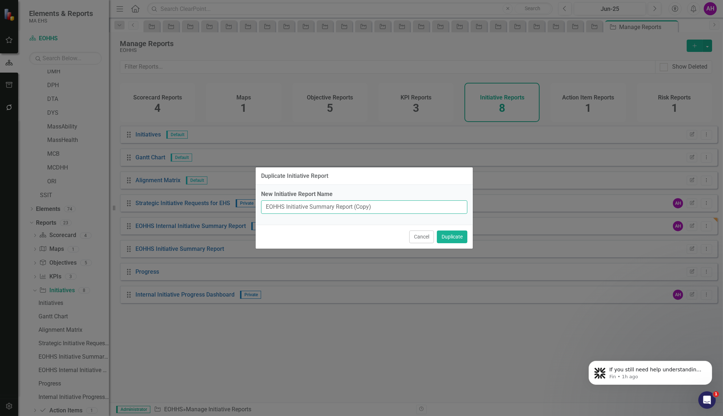
click at [354, 206] on input "EOHHS Initiative Summary Report (Copy)" at bounding box center [364, 206] width 206 height 13
drag, startPoint x: 398, startPoint y: 208, endPoint x: 438, endPoint y: 208, distance: 39.6
click at [438, 208] on input "EOHHS Initiative Summary Report Yellow/Red Only (Copy)" at bounding box center [364, 206] width 206 height 13
type input "EOHHS Initiative Summary Report Yellow/Red Only"
click at [451, 237] on button "Duplicate" at bounding box center [452, 237] width 30 height 13
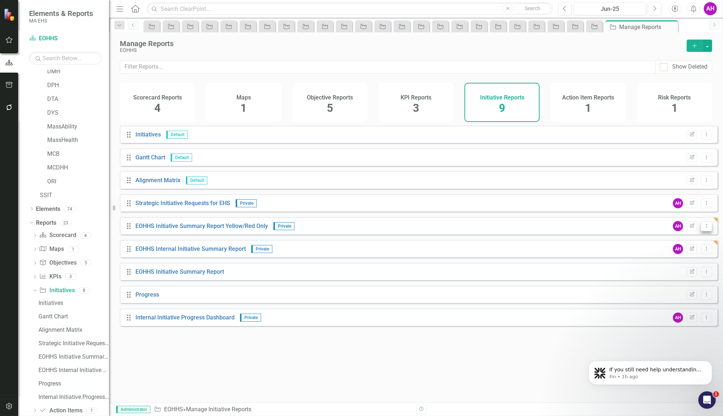
click at [555, 228] on icon "Dropdown Menu" at bounding box center [706, 226] width 6 height 5
click at [555, 241] on link "Edit Report Edit Report" at bounding box center [676, 242] width 60 height 13
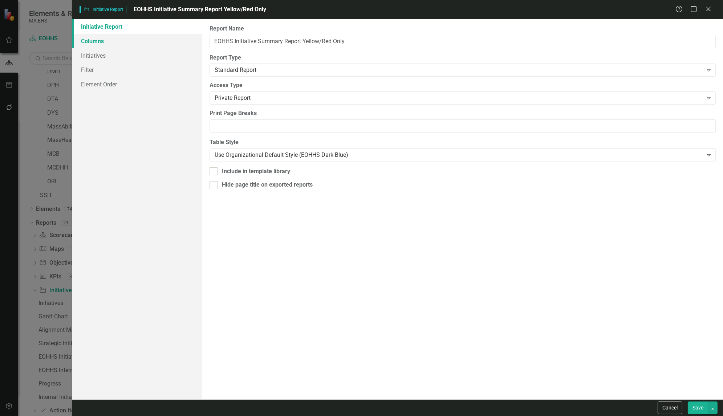
click at [98, 44] on link "Columns" at bounding box center [137, 41] width 130 height 15
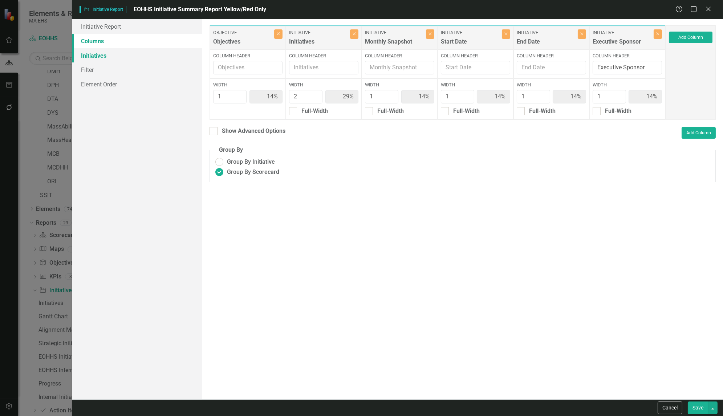
click at [98, 58] on link "Initiatives" at bounding box center [137, 55] width 130 height 15
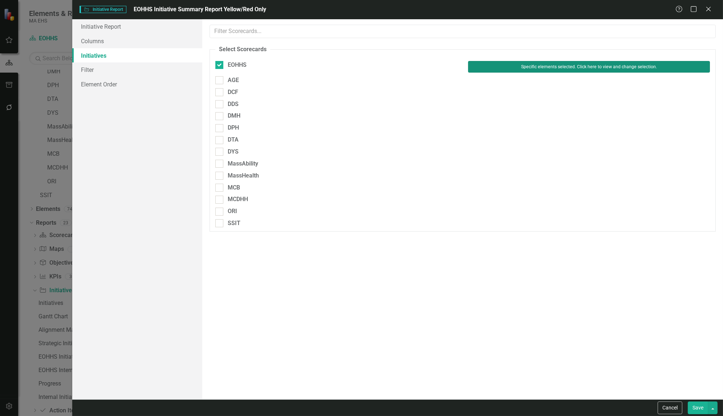
click at [546, 65] on button "Specific elements selected. Click here to view and change selection." at bounding box center [589, 67] width 242 height 12
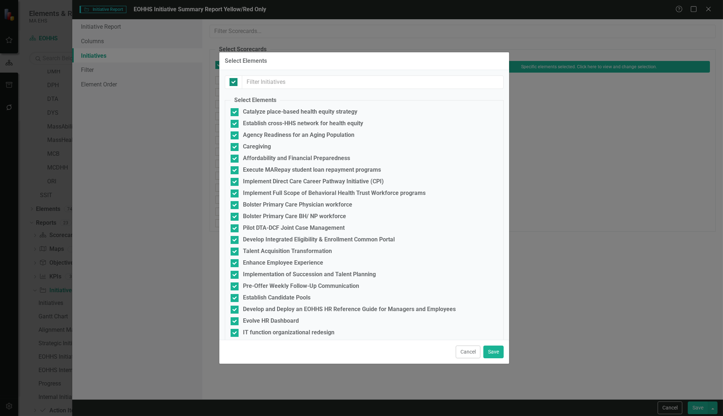
click at [233, 83] on div at bounding box center [233, 82] width 8 height 8
click at [233, 83] on input "checkbox" at bounding box center [231, 80] width 5 height 5
checkbox input "false"
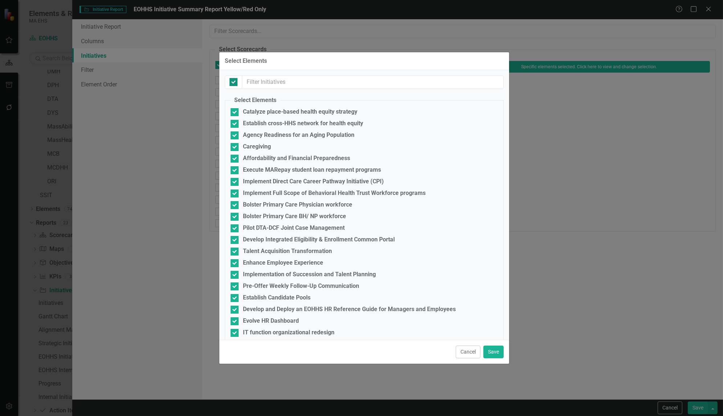
checkbox input "false"
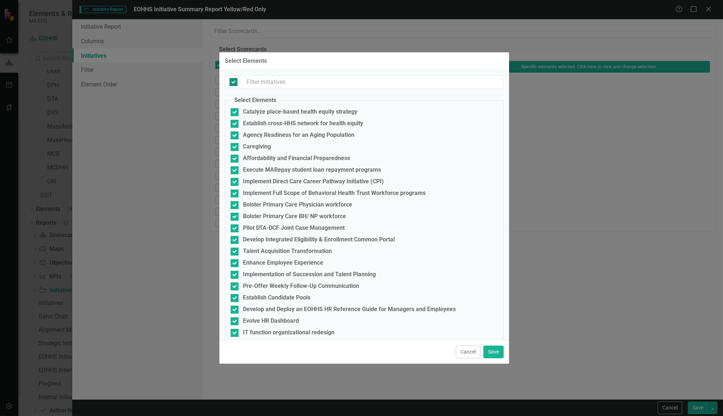
checkbox input "false"
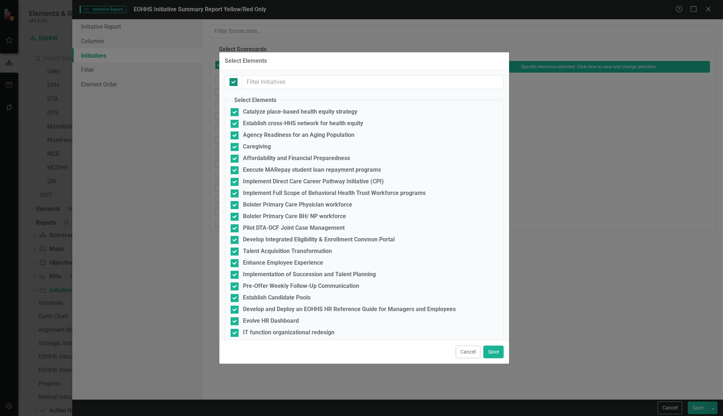
checkbox input "false"
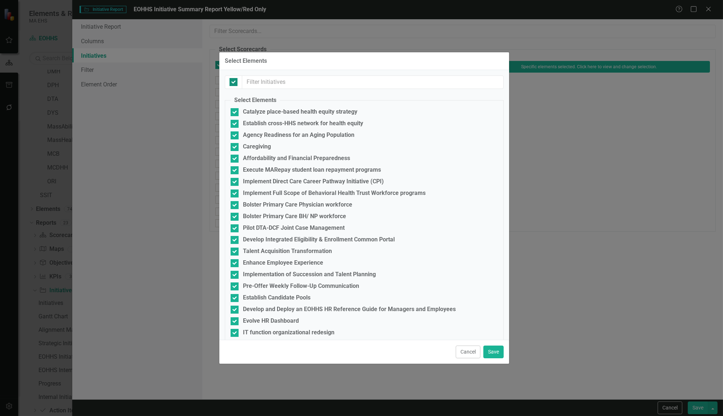
checkbox input "false"
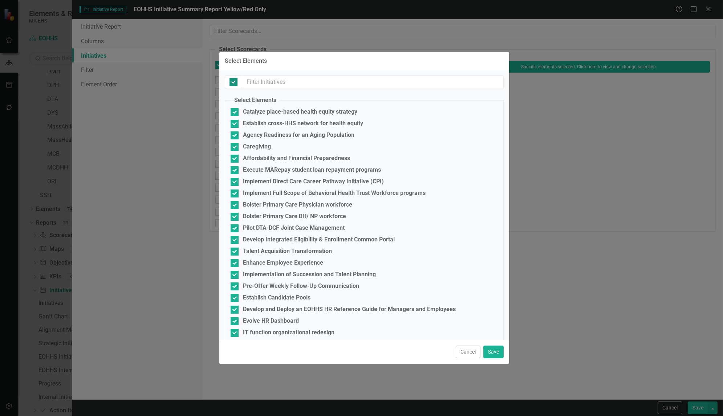
checkbox input "false"
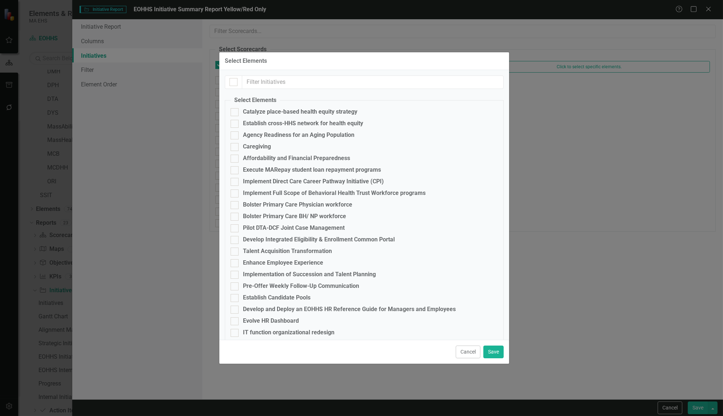
scroll to position [86, 0]
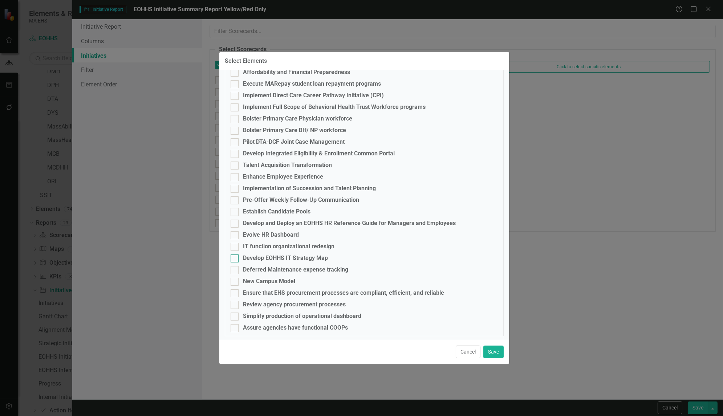
click at [234, 257] on input "Develop EOHHS IT Strategy Map" at bounding box center [233, 257] width 5 height 5
checkbox input "true"
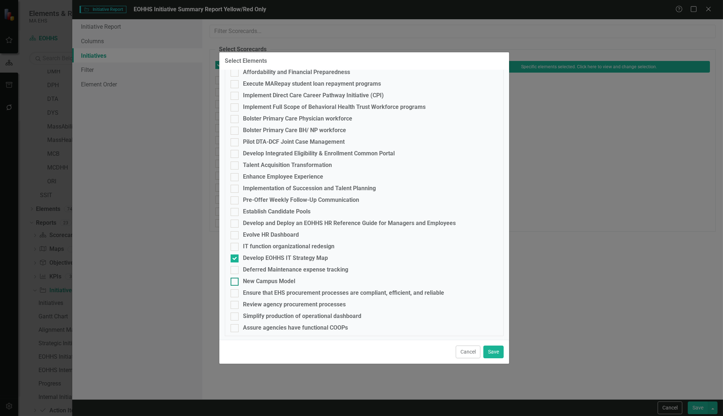
click at [237, 281] on div at bounding box center [235, 282] width 8 height 8
click at [235, 281] on input "New Campus Model" at bounding box center [233, 280] width 5 height 5
checkbox input "true"
click at [235, 292] on div at bounding box center [235, 293] width 8 height 8
click at [235, 292] on input "Ensure that EHS procurement processes are compliant, efficient, and reliable" at bounding box center [233, 291] width 5 height 5
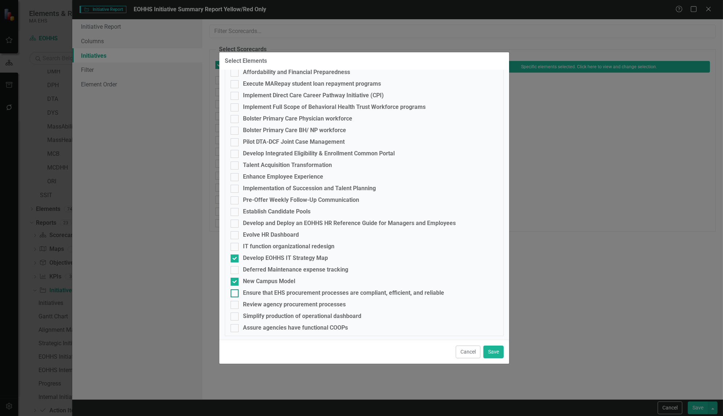
checkbox input "true"
click at [237, 316] on div at bounding box center [235, 317] width 8 height 8
click at [235, 316] on input "Simplify production of operational dashboard" at bounding box center [233, 315] width 5 height 5
checkbox input "true"
click at [237, 328] on div at bounding box center [235, 328] width 8 height 8
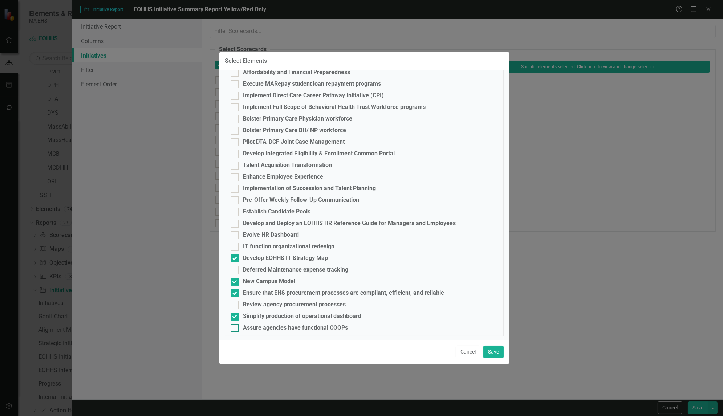
click at [235, 328] on input "Assure agencies have functional COOPs" at bounding box center [233, 326] width 5 height 5
checkbox input "true"
click at [496, 350] on button "Save" at bounding box center [493, 352] width 20 height 13
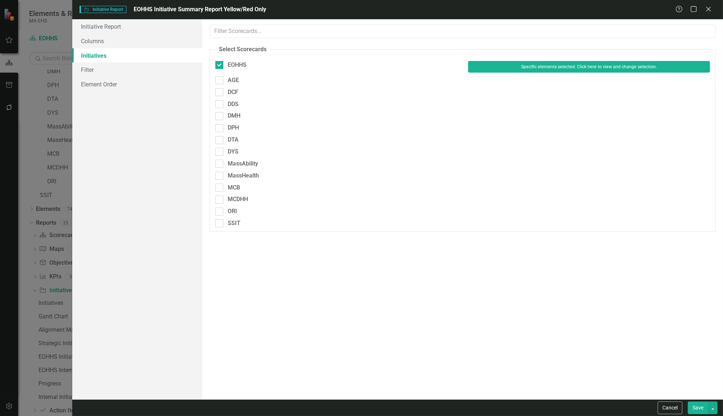
click at [555, 375] on button "Save" at bounding box center [698, 408] width 20 height 13
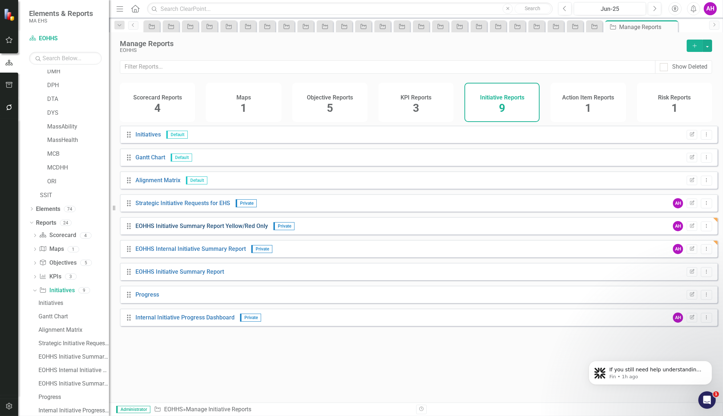
click at [251, 229] on link "EOHHS Initiative Summary Report Yellow/Red Only" at bounding box center [201, 226] width 133 height 7
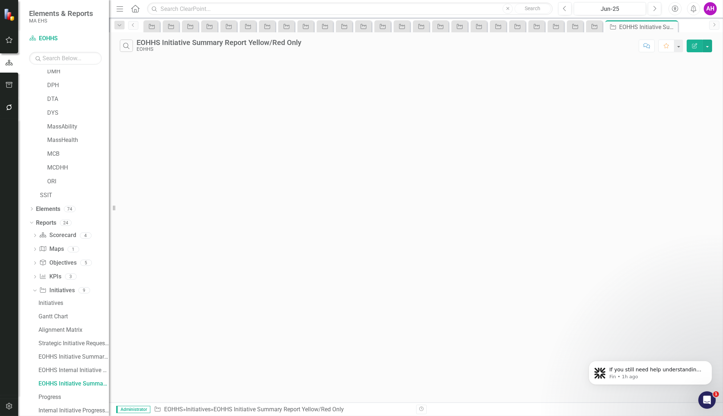
scroll to position [46, 0]
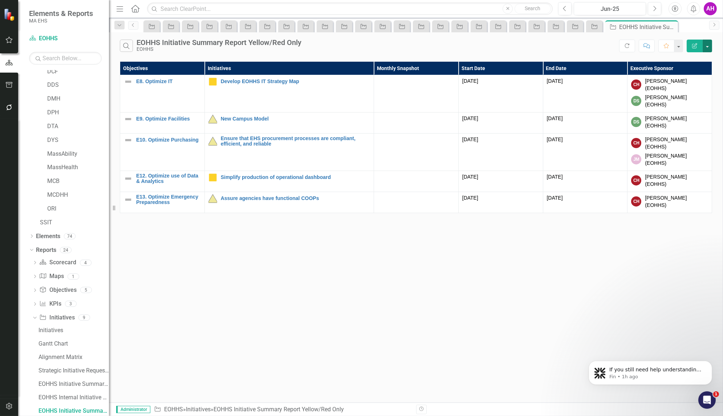
click at [555, 43] on button "button" at bounding box center [707, 46] width 9 height 13
click at [555, 74] on link "PDF Export to PDF" at bounding box center [682, 73] width 57 height 13
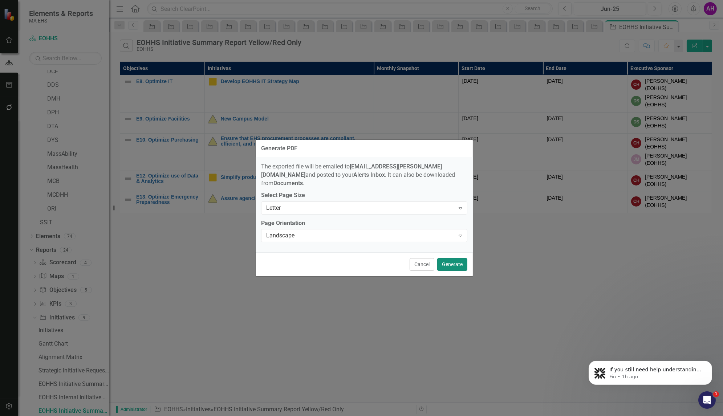
click at [451, 263] on button "Generate" at bounding box center [452, 264] width 30 height 13
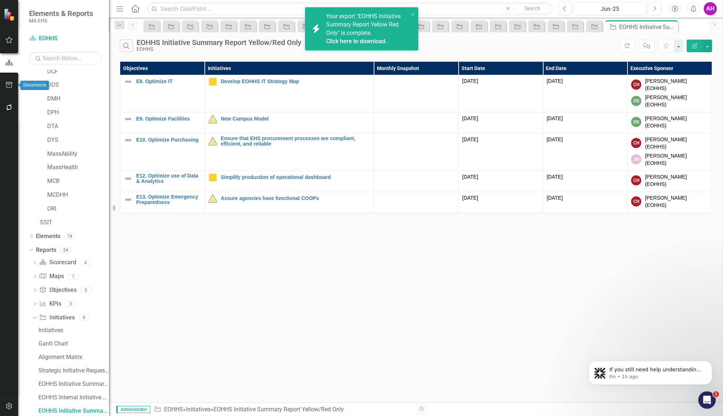
click at [10, 88] on icon "button" at bounding box center [9, 85] width 7 height 6
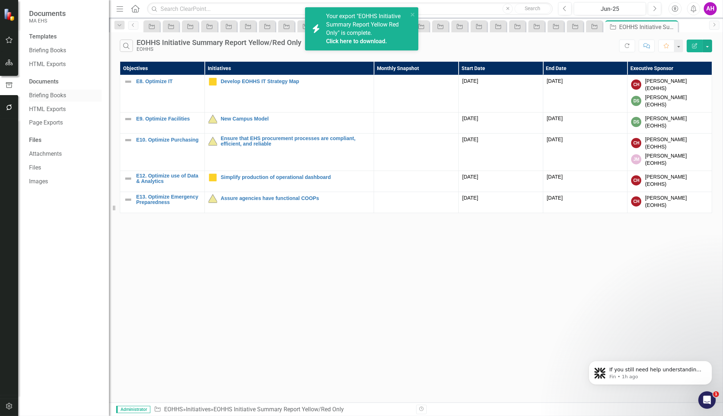
click at [53, 92] on link "Briefing Books" at bounding box center [65, 95] width 73 height 8
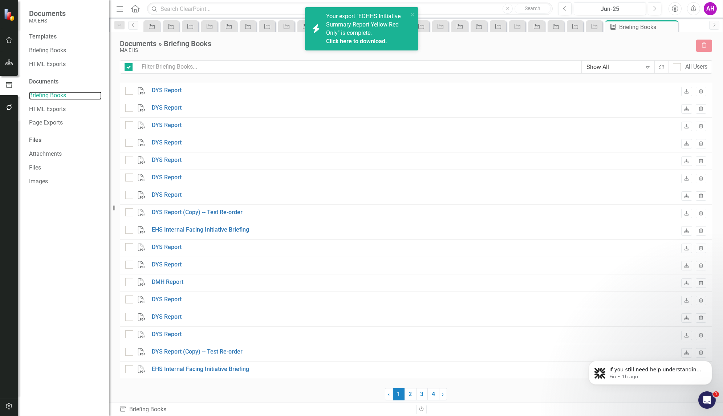
checkbox input "false"
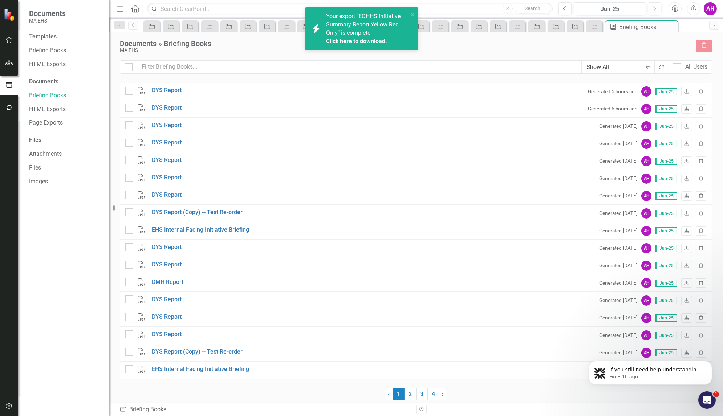
click at [395, 375] on span "1 (current)" at bounding box center [399, 394] width 12 height 12
click at [389, 375] on span "‹" at bounding box center [389, 394] width 2 height 7
click at [8, 44] on button "button" at bounding box center [9, 40] width 16 height 15
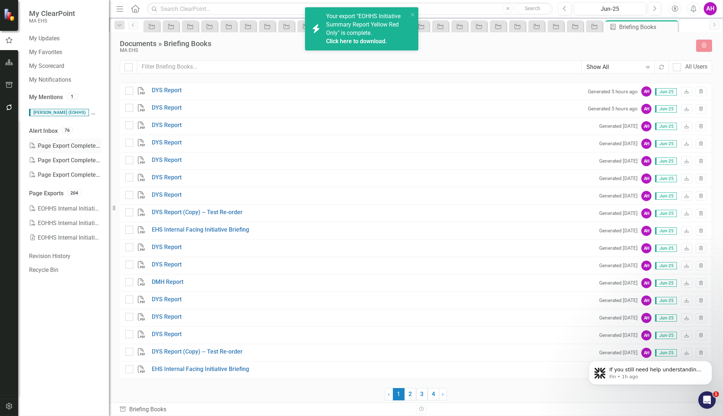
click at [54, 145] on div "PDF Page Export Completed: EOHHS Initiative Summary Report Yellow Red Only" at bounding box center [65, 146] width 73 height 15
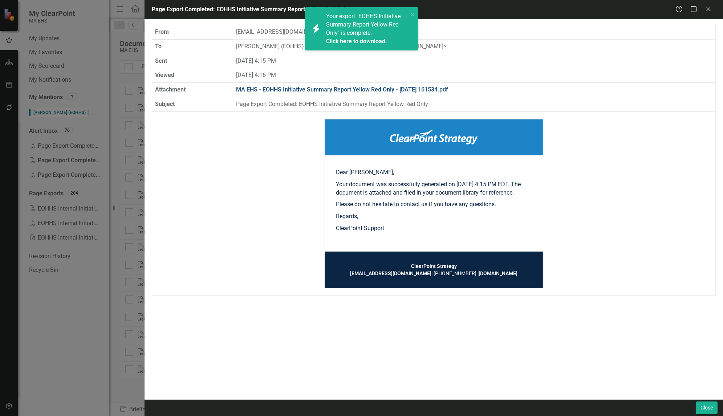
click at [325, 86] on link "MA EHS - EOHHS Initiative Summary Report Yellow Red Only - 2025-08-27 161534.pdf" at bounding box center [342, 89] width 212 height 7
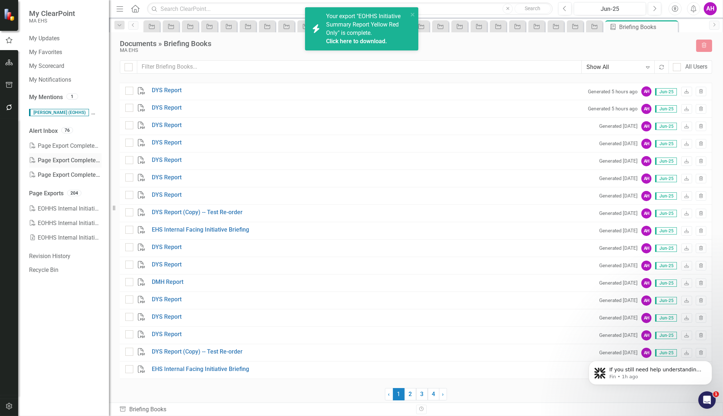
click at [63, 159] on div "PDF Page Export Completed: EOHHS Internal Initiative Summary Report" at bounding box center [65, 160] width 73 height 15
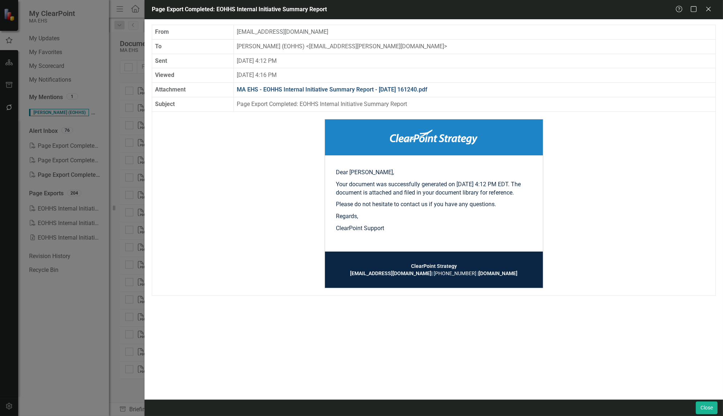
click at [317, 87] on link "MA EHS - EOHHS Internal Initiative Summary Report - 2025-08-27 161240.pdf" at bounding box center [332, 89] width 191 height 7
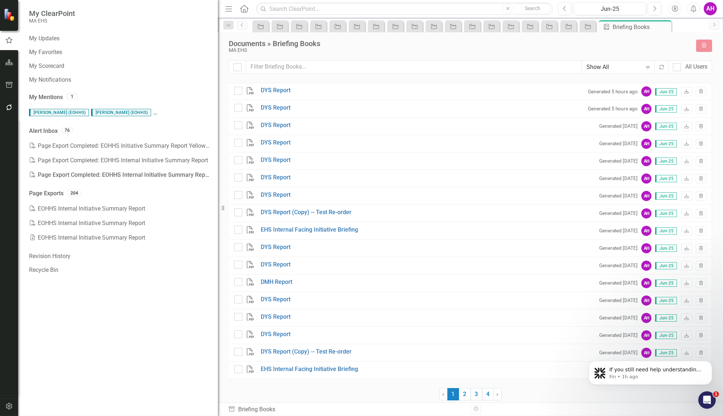
drag, startPoint x: 109, startPoint y: 154, endPoint x: 266, endPoint y: 154, distance: 156.5
click at [266, 154] on div "My ClearPoint MA EHS My Updates My Favorites My Scorecard My Notifications My M…" at bounding box center [361, 208] width 723 height 416
click at [8, 63] on icon "button" at bounding box center [9, 63] width 8 height 6
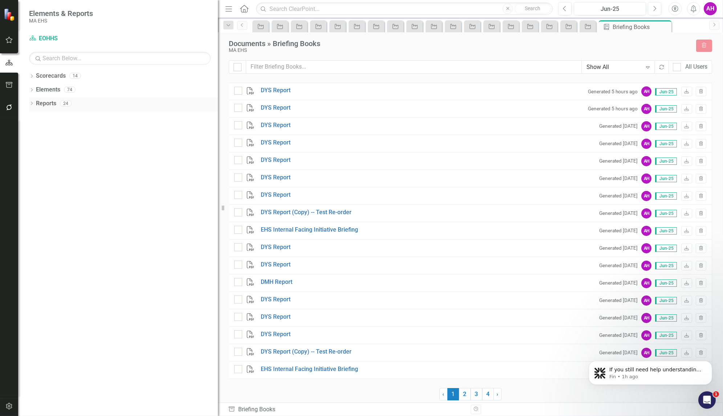
click at [42, 103] on link "Reports" at bounding box center [46, 103] width 20 height 8
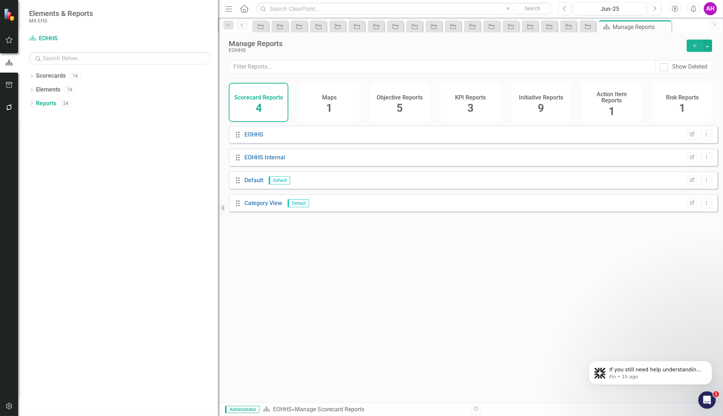
click at [529, 109] on div "Initiative Reports 9" at bounding box center [541, 102] width 60 height 39
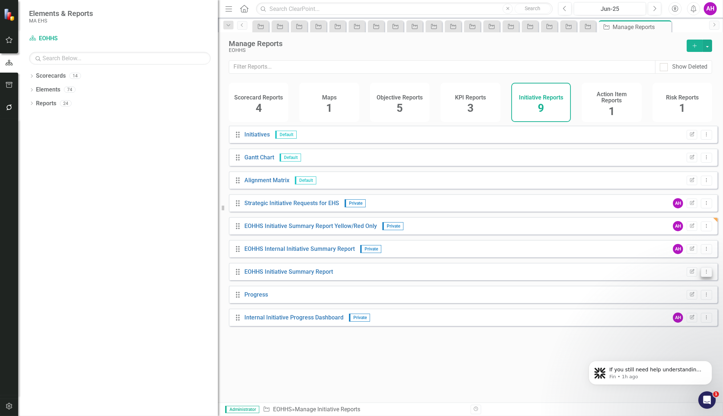
click at [555, 277] on button "Dropdown Menu" at bounding box center [706, 272] width 11 height 10
click at [555, 274] on div "Drag EOHHS Initiative Summary Report Edit Report Dropdown Menu" at bounding box center [473, 271] width 489 height 17
click at [313, 276] on div "EOHHS Initiative Summary Report" at bounding box center [288, 272] width 89 height 8
click at [313, 274] on link "EOHHS Initiative Summary Report" at bounding box center [288, 271] width 89 height 7
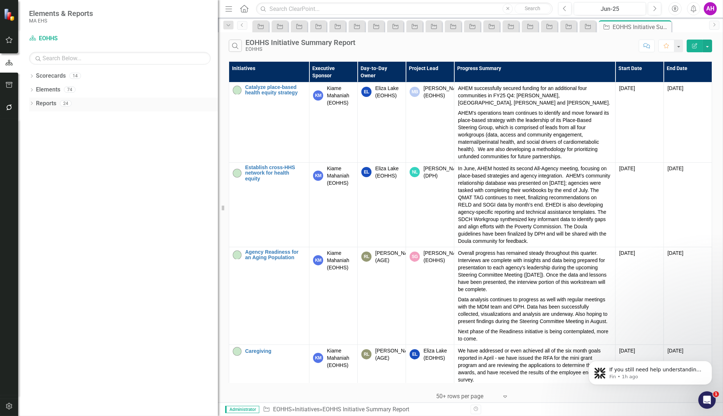
click at [51, 102] on link "Reports" at bounding box center [46, 103] width 20 height 8
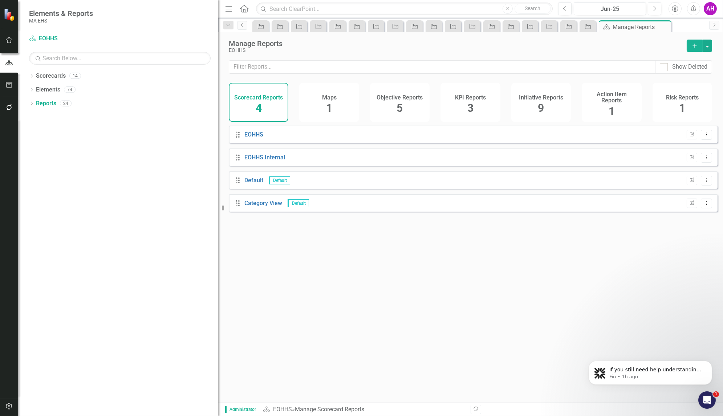
click at [543, 102] on span "9" at bounding box center [541, 108] width 6 height 13
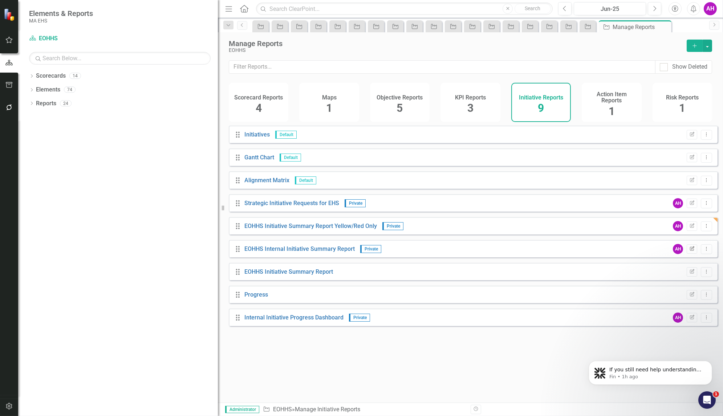
click at [555, 251] on icon "Edit Report" at bounding box center [691, 249] width 5 height 4
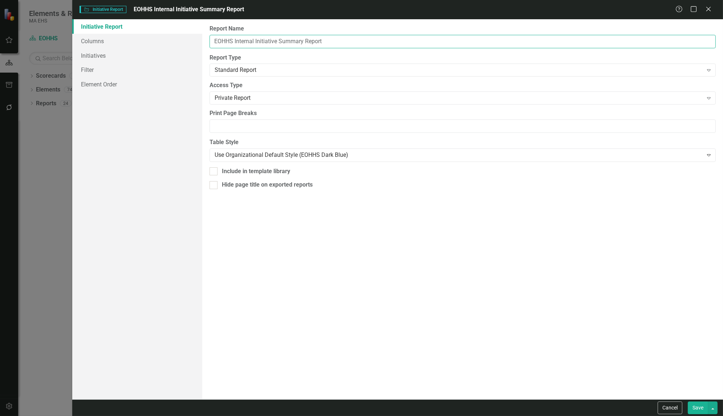
click at [246, 41] on input "EOHHS Internal Initiative Summary Report" at bounding box center [463, 41] width 506 height 13
type input "EOHHS Initiative Summary Report"
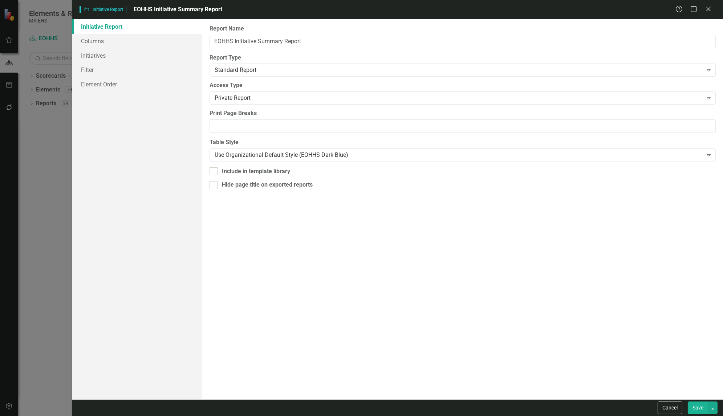
click at [555, 375] on button "Save" at bounding box center [698, 408] width 20 height 13
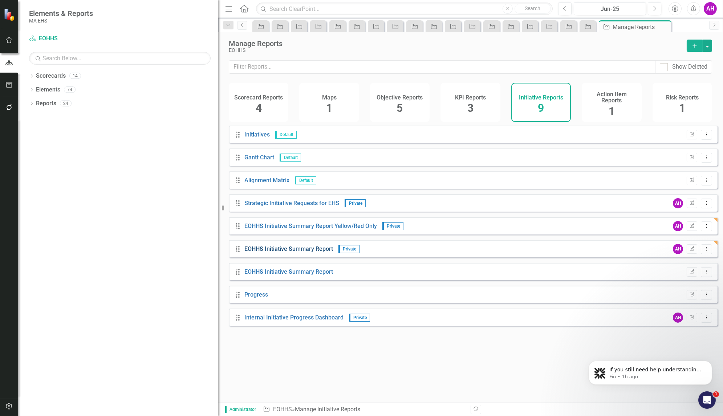
click at [299, 252] on link "EOHHS Initiative Summary Report" at bounding box center [288, 248] width 89 height 7
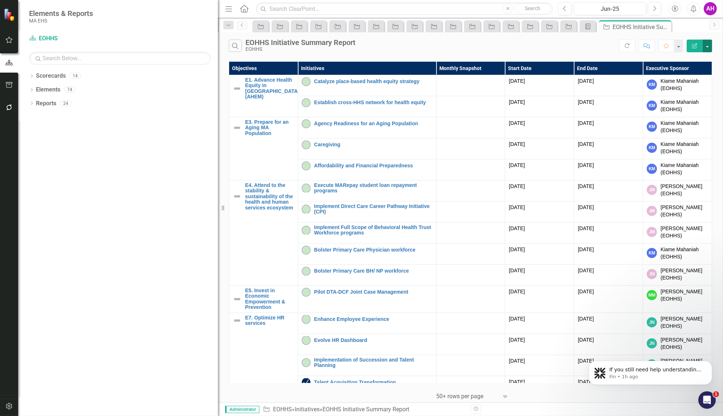
click at [555, 46] on button "button" at bounding box center [707, 46] width 9 height 13
click at [555, 69] on link "PDF Export to PDF" at bounding box center [682, 73] width 57 height 13
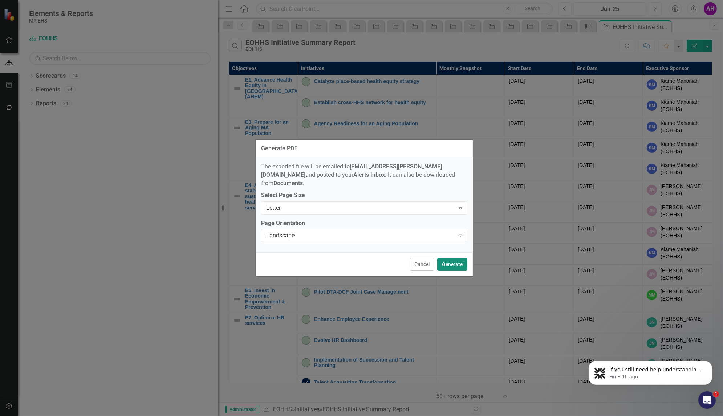
click at [454, 265] on button "Generate" at bounding box center [452, 264] width 30 height 13
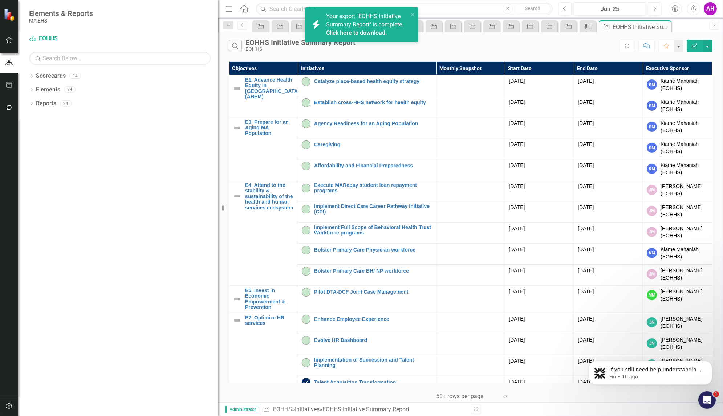
click at [361, 33] on link "Click here to download." at bounding box center [356, 32] width 61 height 7
